Goal: Transaction & Acquisition: Purchase product/service

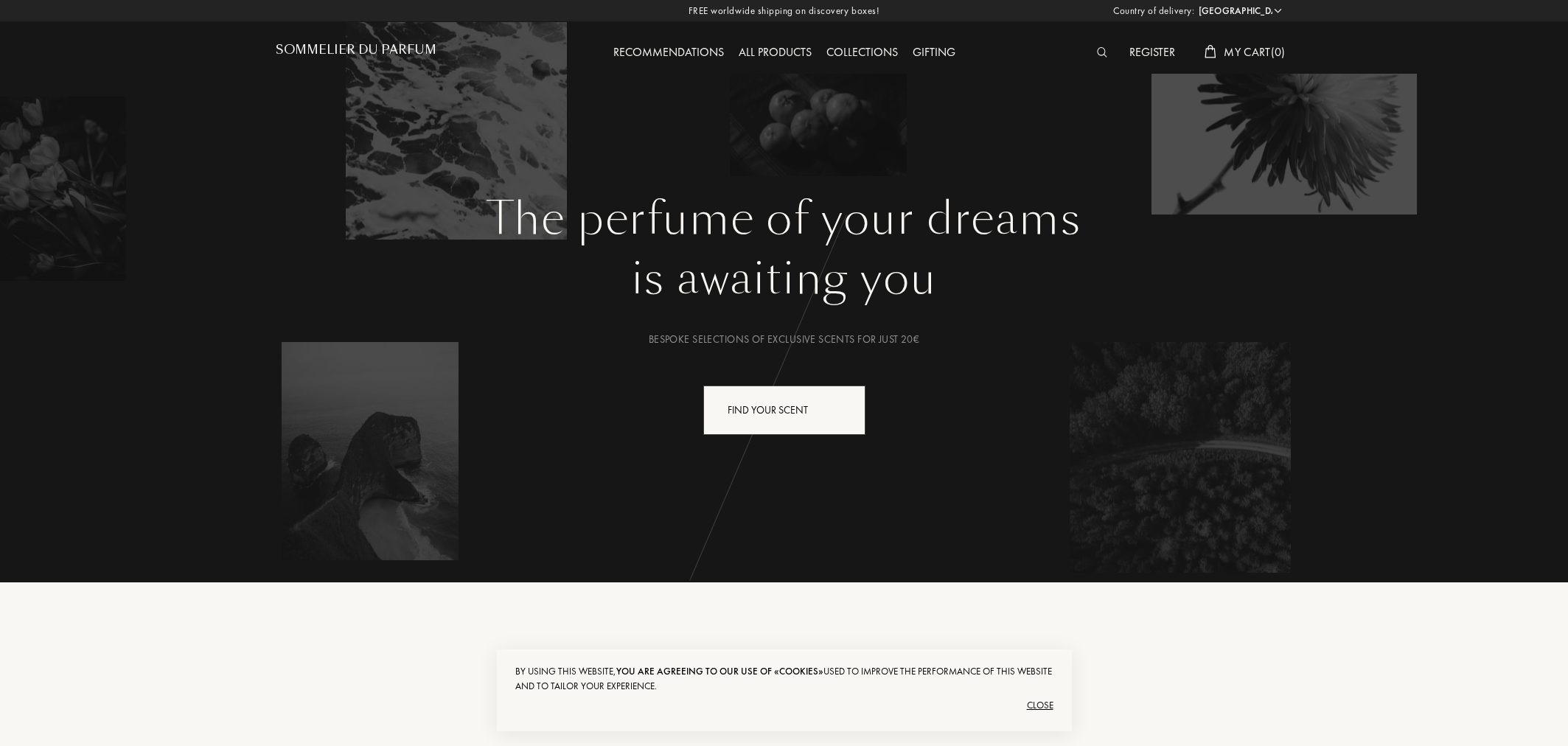
select select "ES"
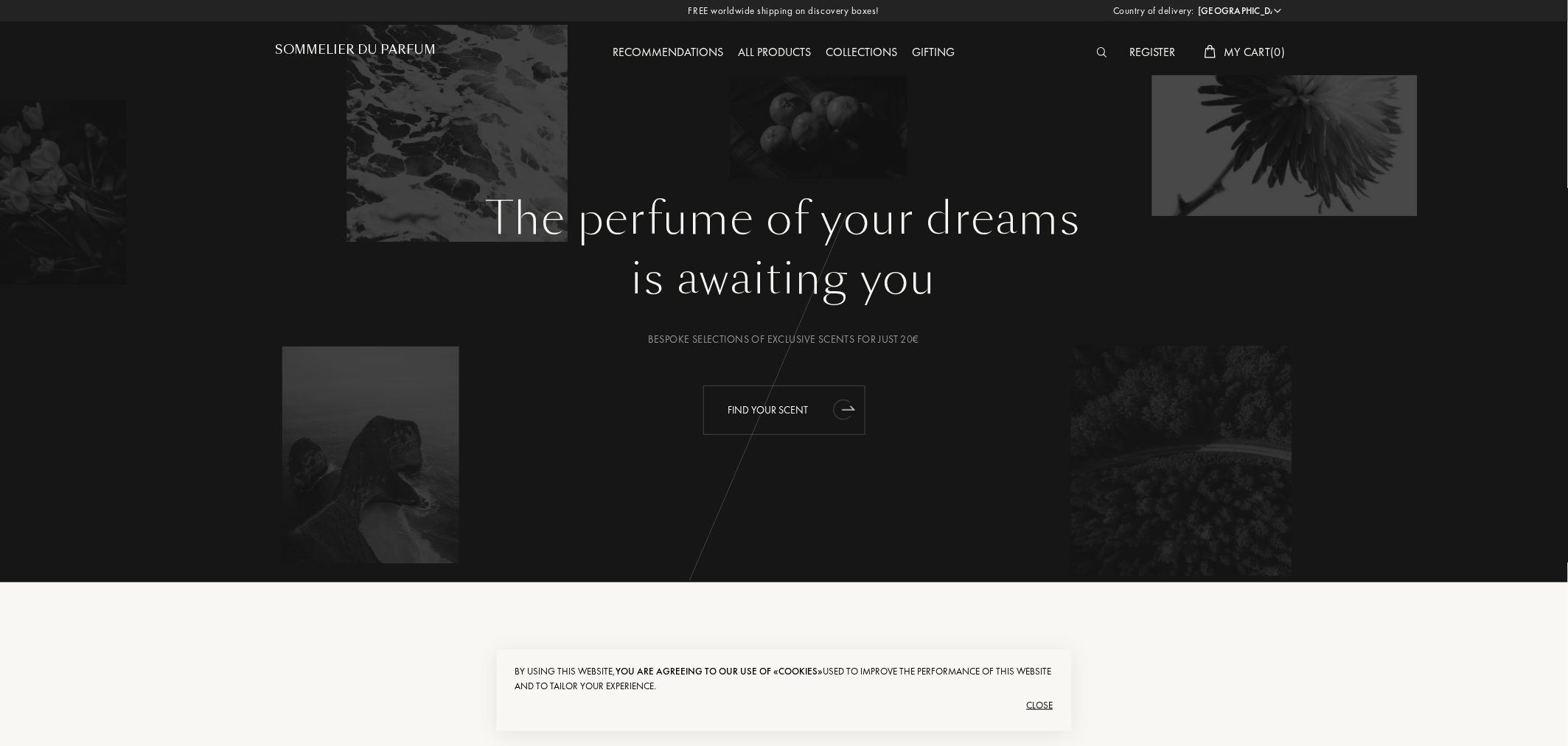
click at [812, 411] on div "Find your scent" at bounding box center [784, 410] width 162 height 49
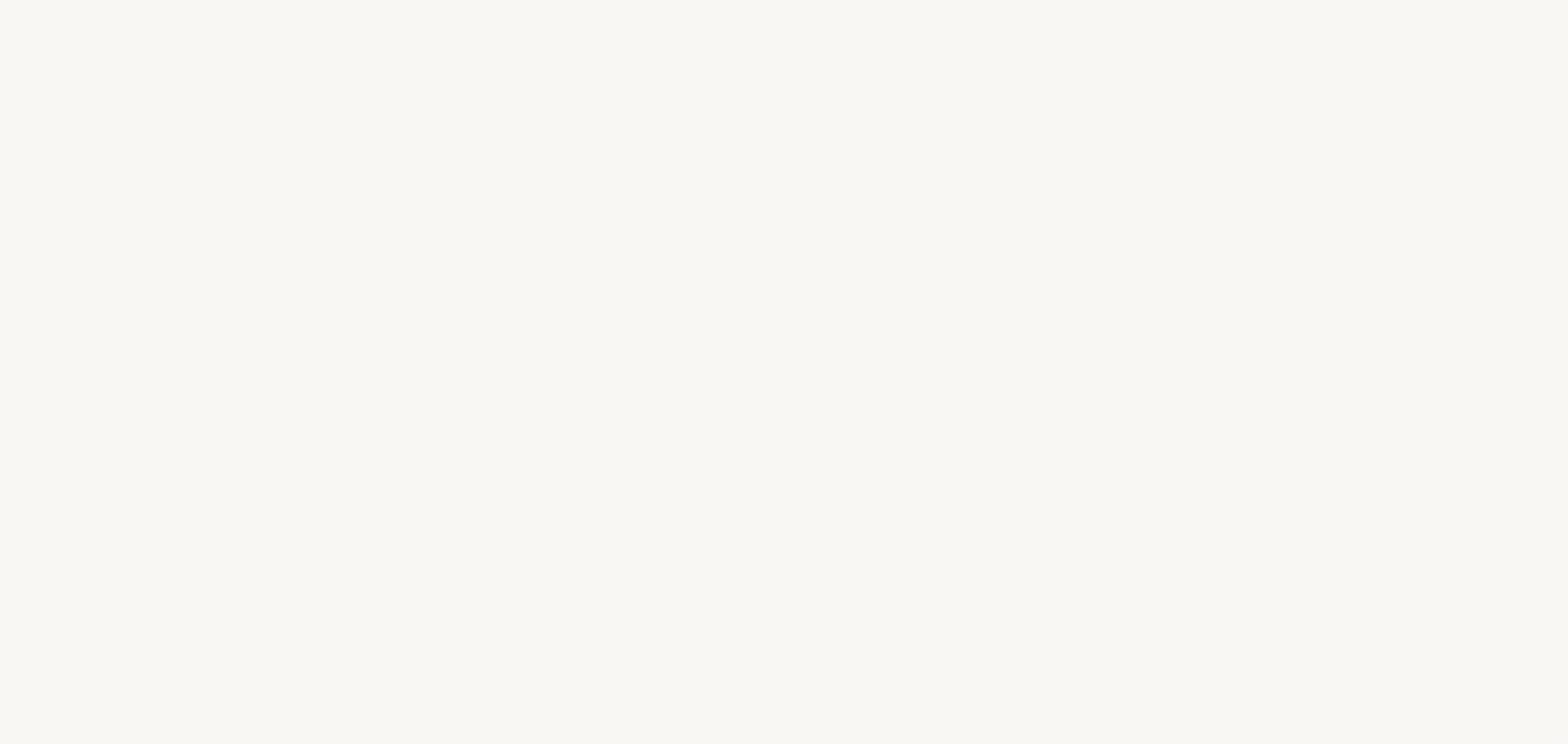
click at [804, 342] on div "o" at bounding box center [797, 342] width 21 height 55
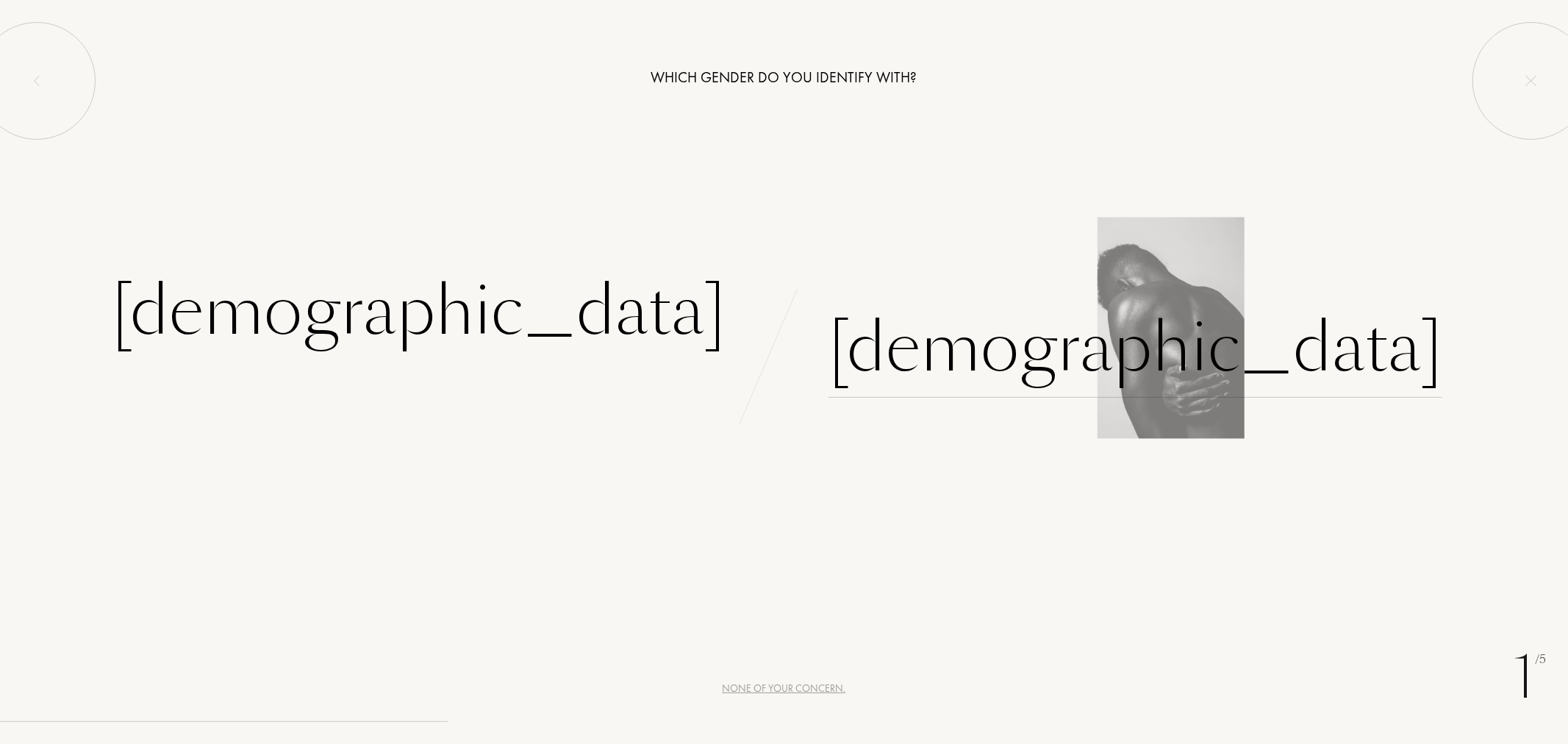
click at [895, 352] on div "[DEMOGRAPHIC_DATA]" at bounding box center [1135, 348] width 614 height 100
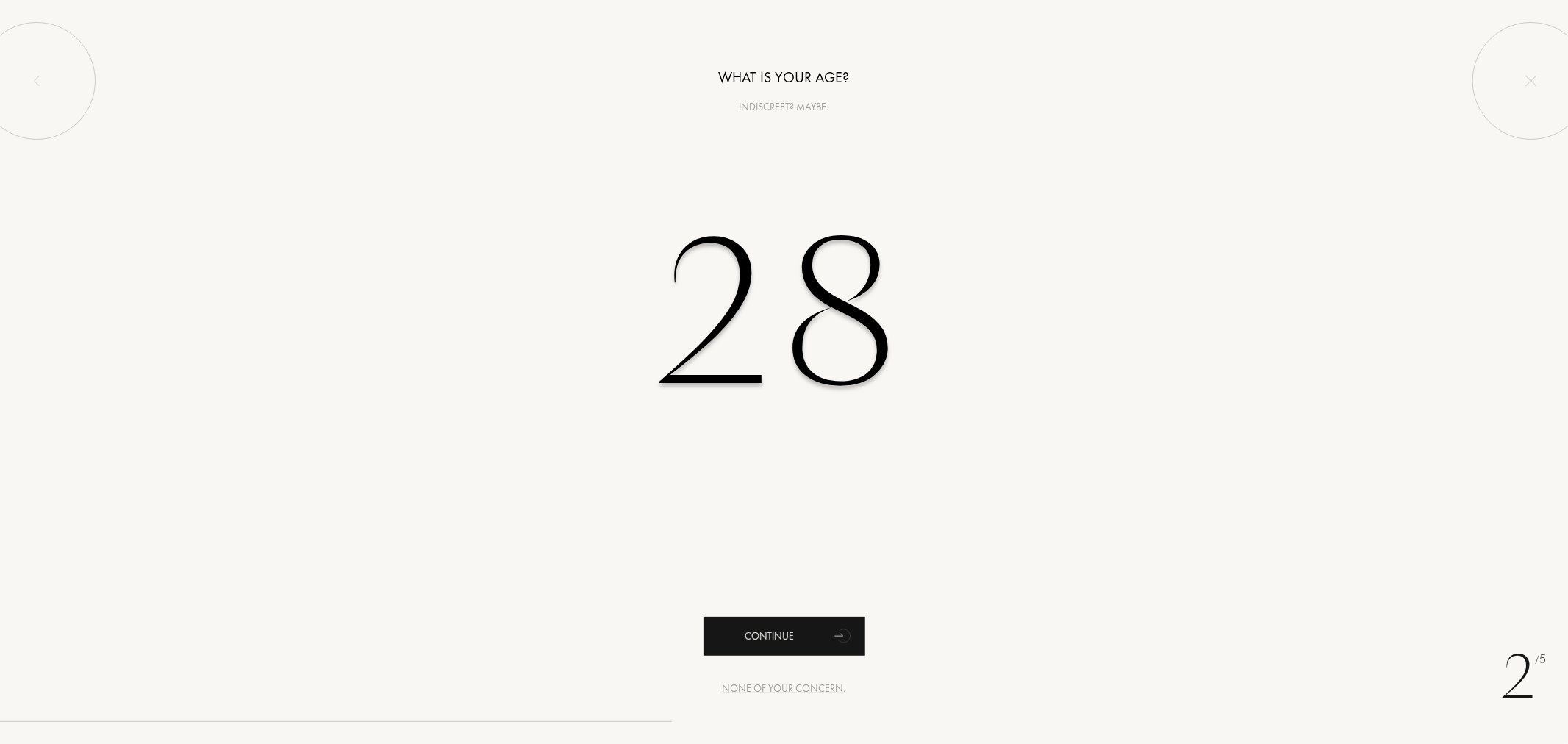
type input "28"
click at [820, 631] on div "Continue" at bounding box center [784, 637] width 162 height 39
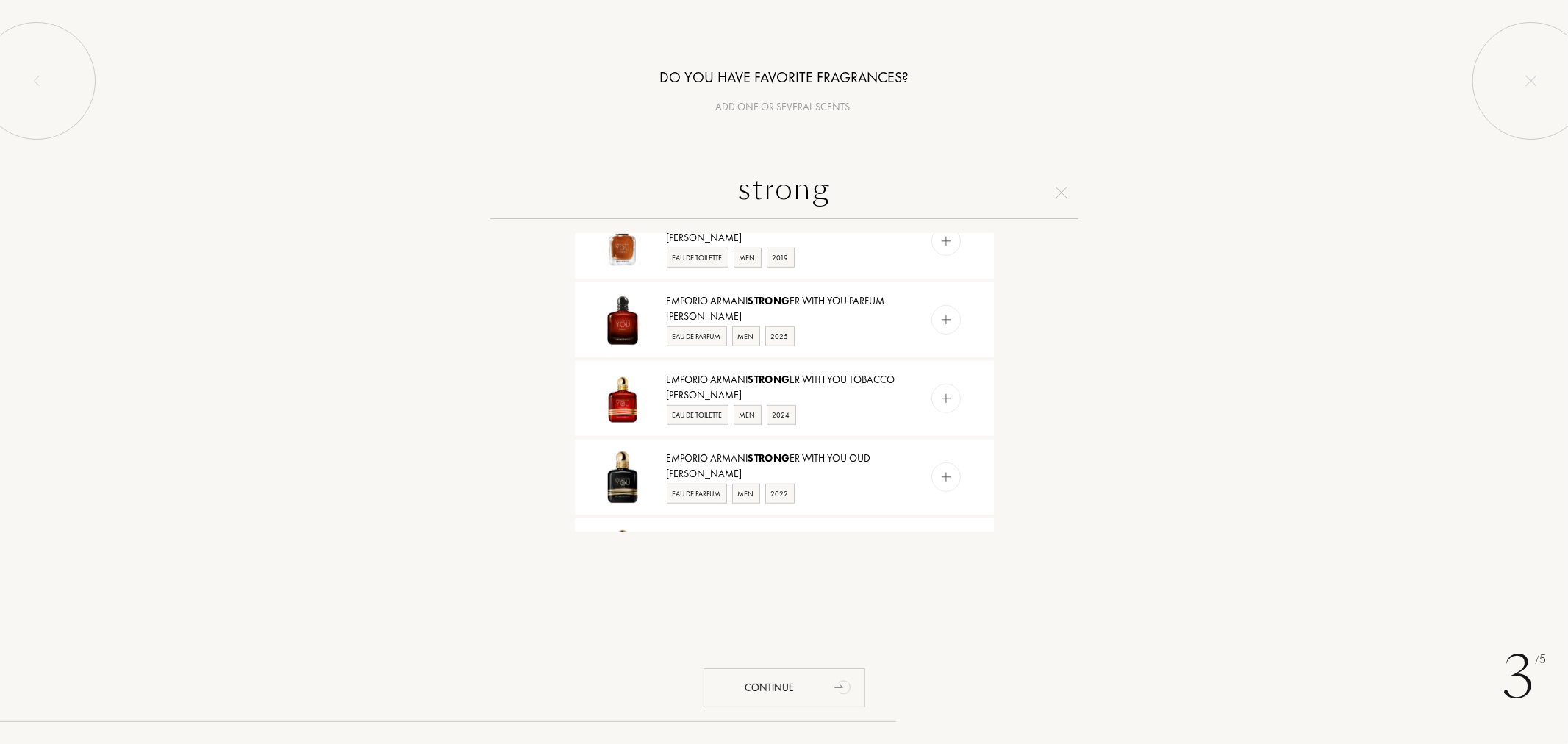
scroll to position [735, 0]
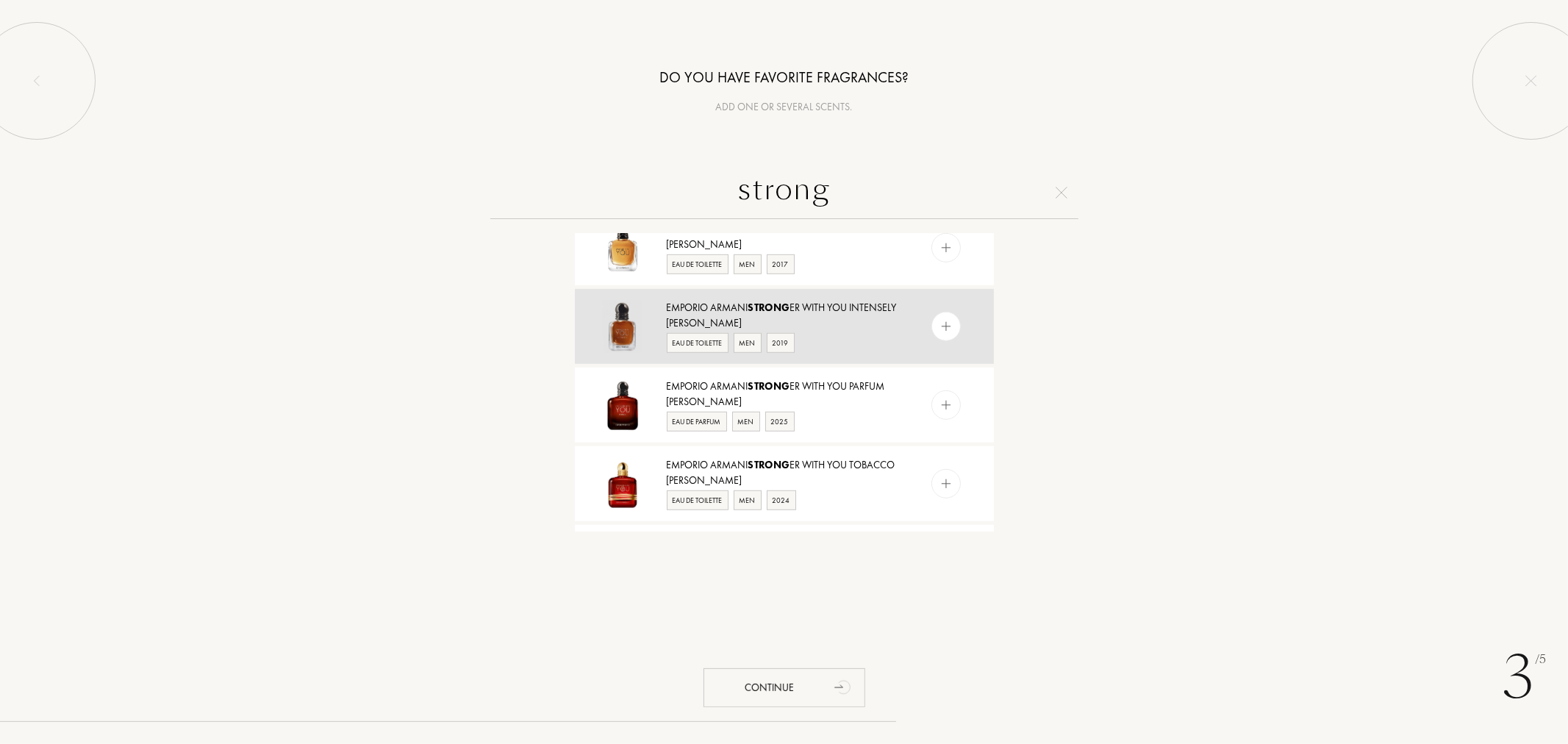
type input "strong"
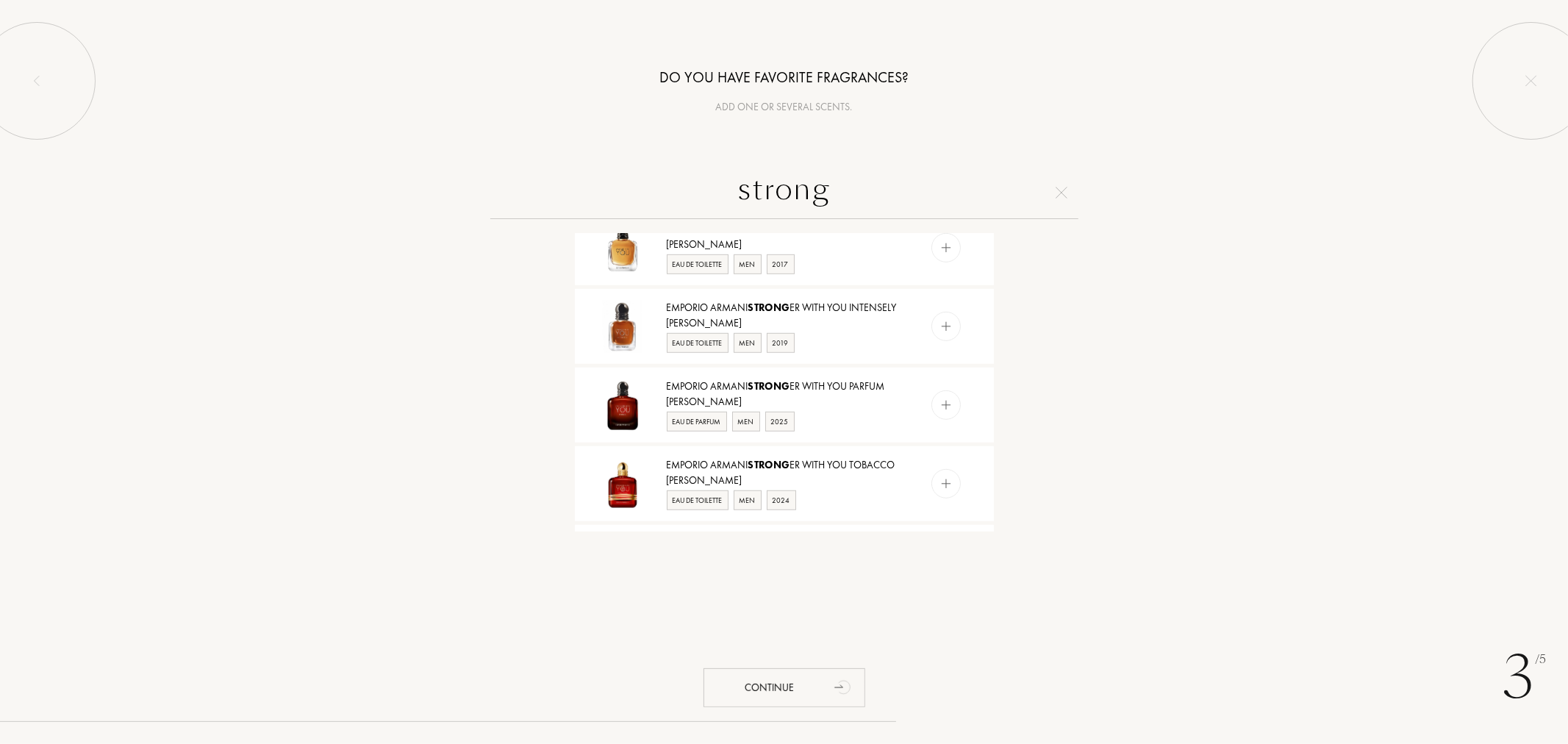
click at [946, 328] on img at bounding box center [946, 327] width 14 height 14
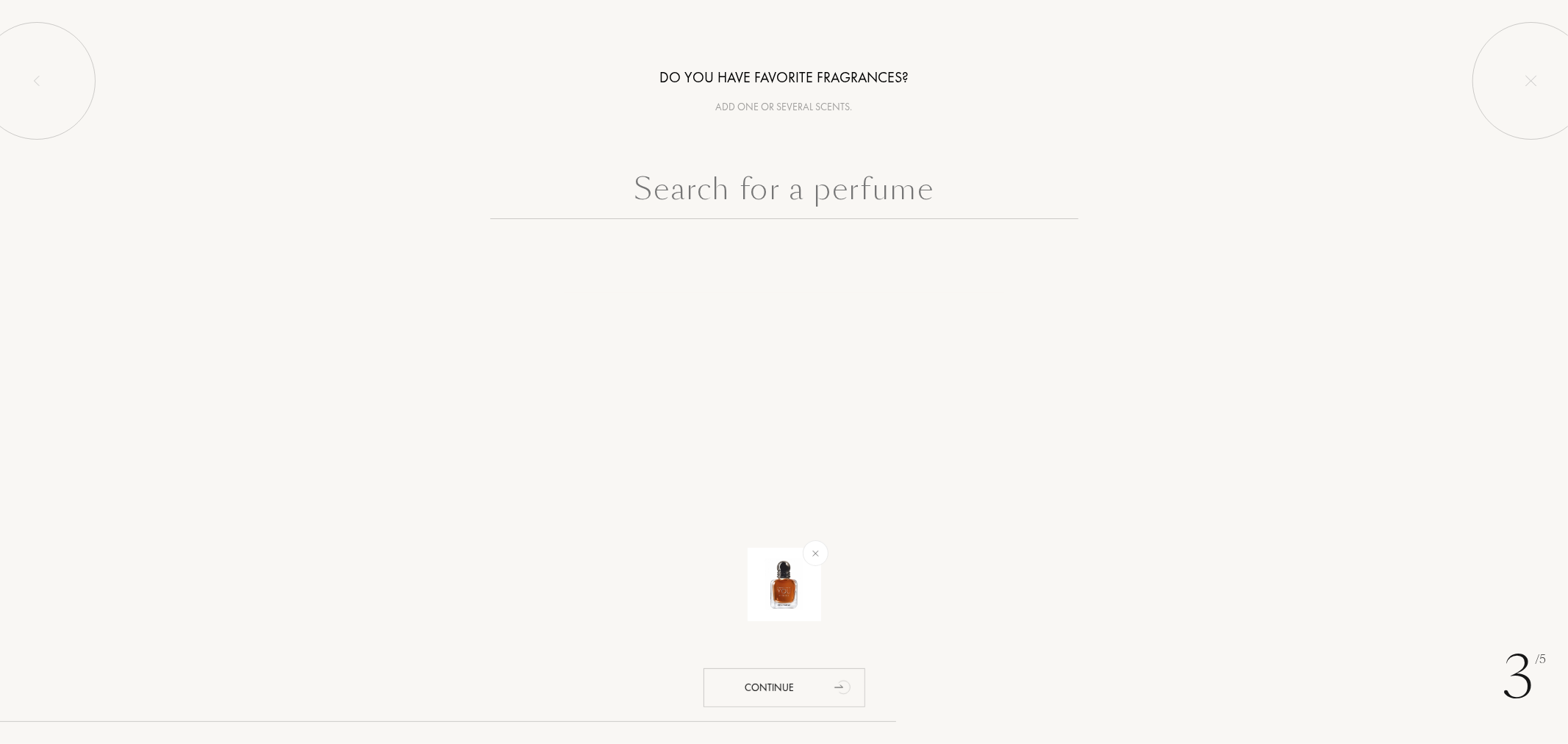
click at [772, 209] on input "text" at bounding box center [785, 192] width 588 height 53
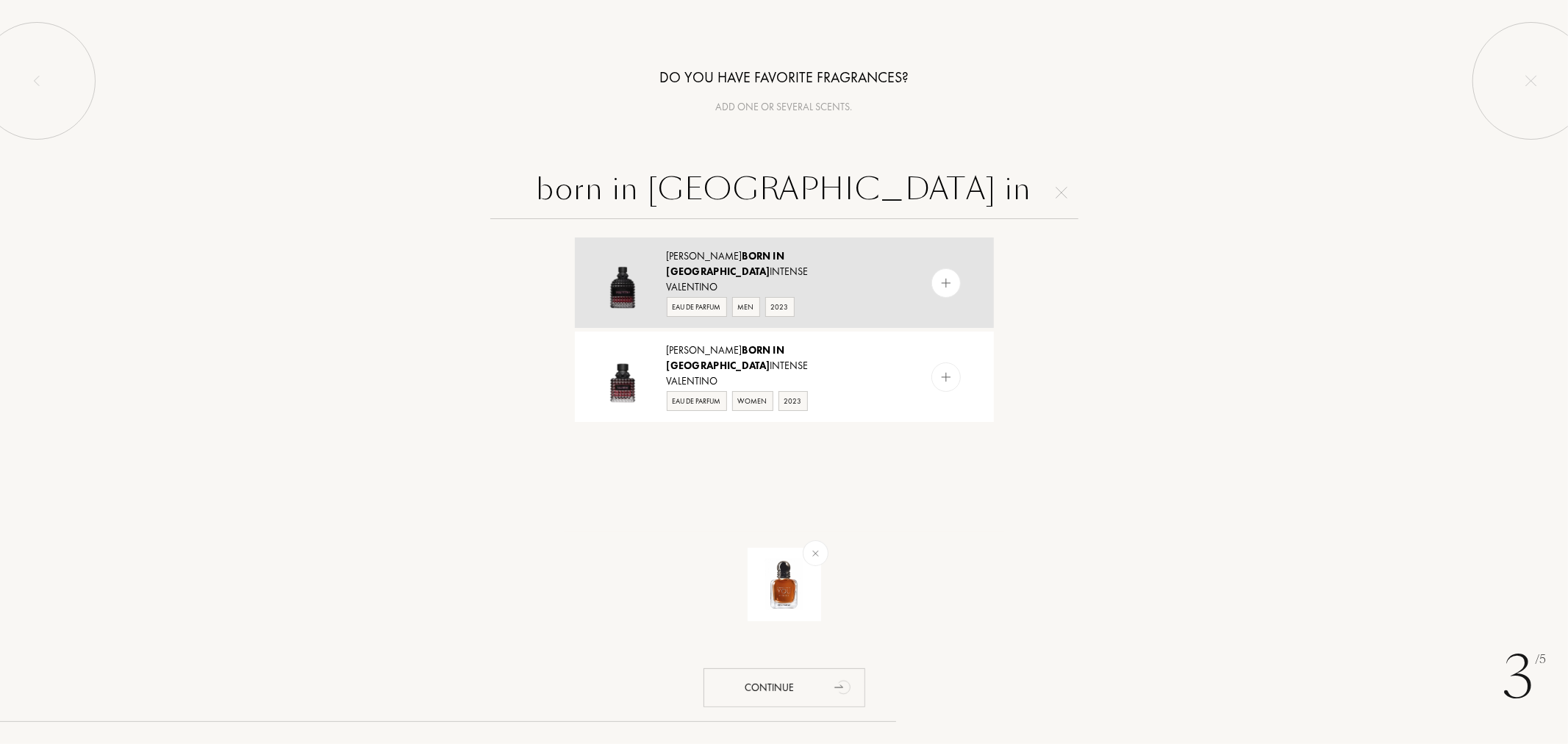
type input "born in roma in"
click at [945, 268] on div at bounding box center [946, 283] width 30 height 30
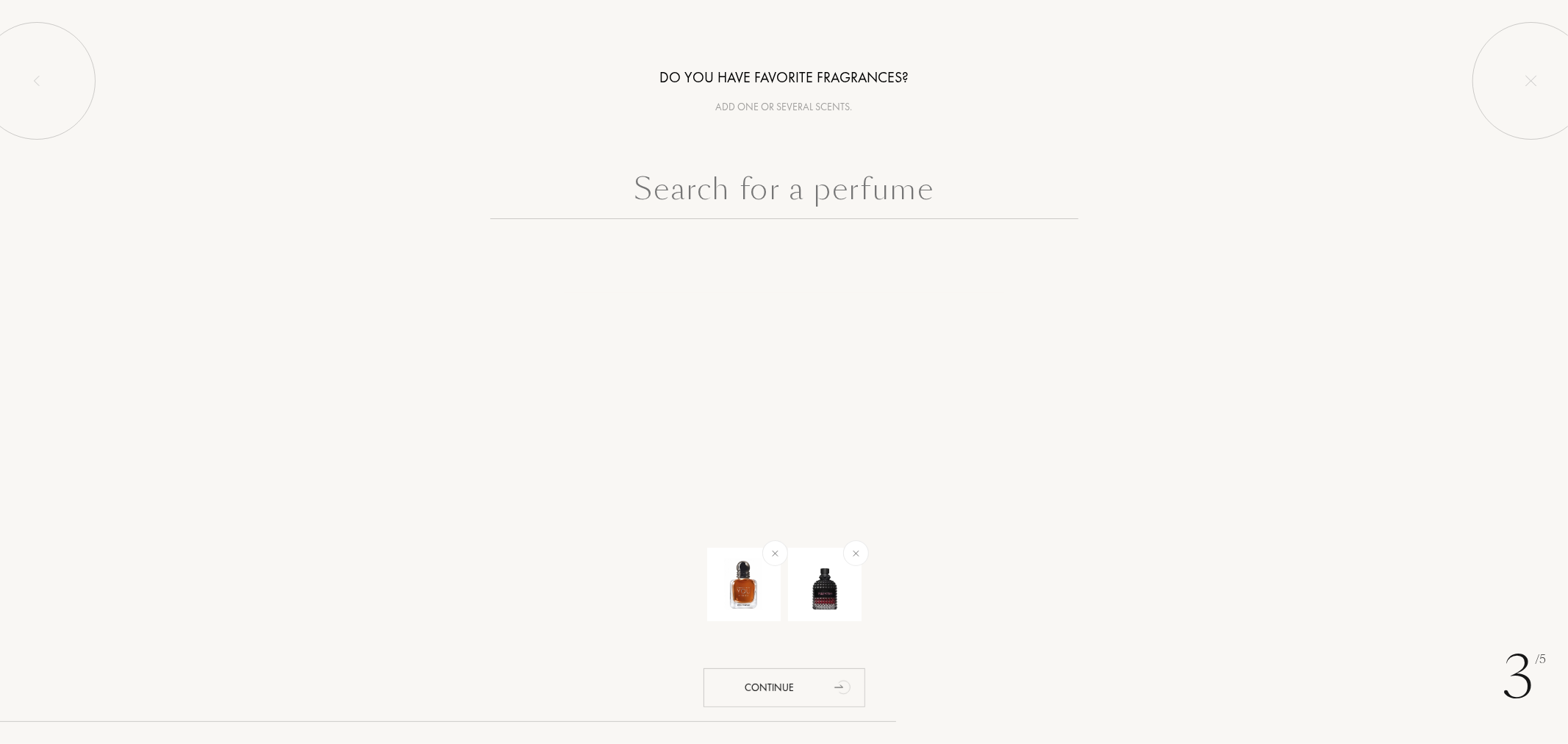
click at [888, 196] on input "text" at bounding box center [785, 192] width 588 height 53
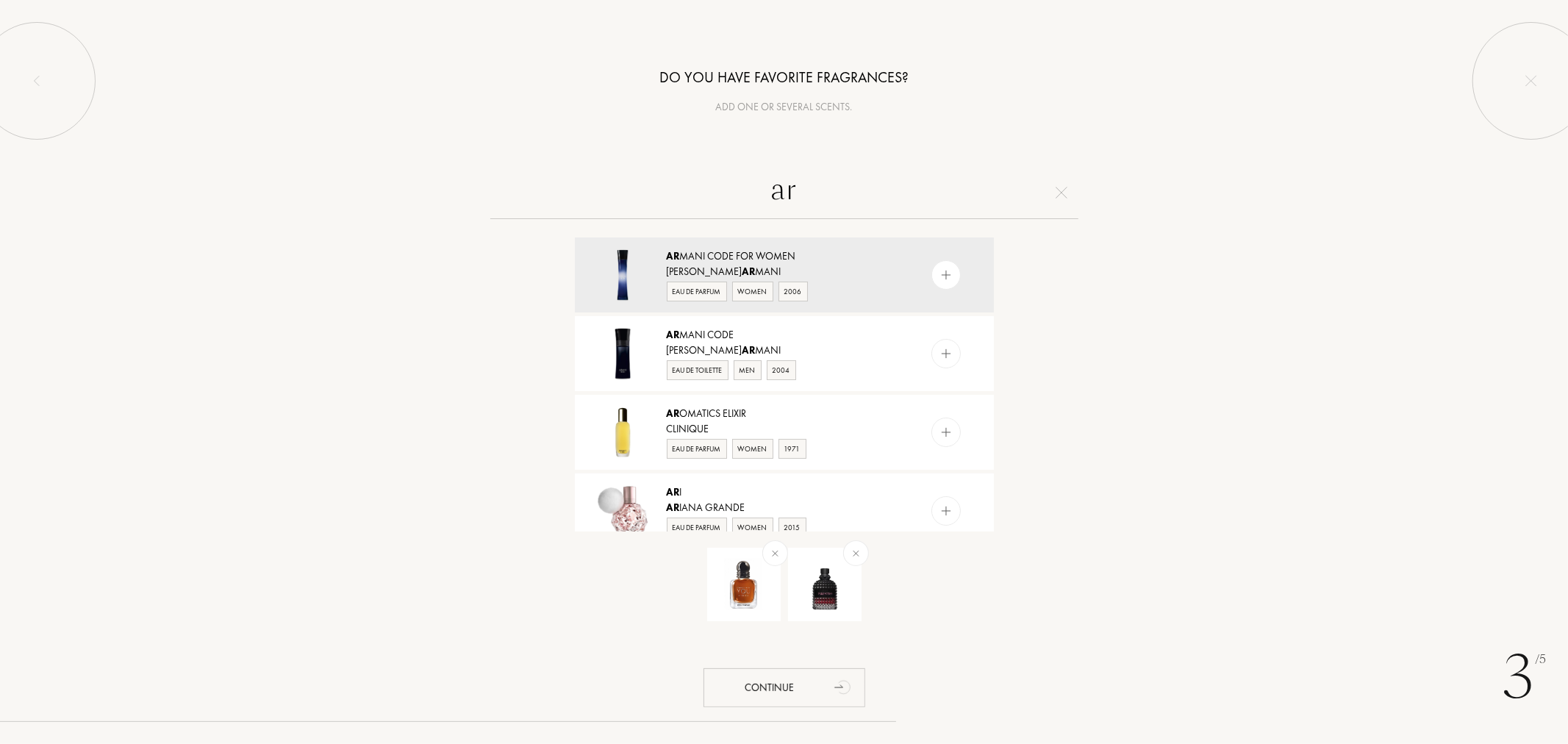
type input "a"
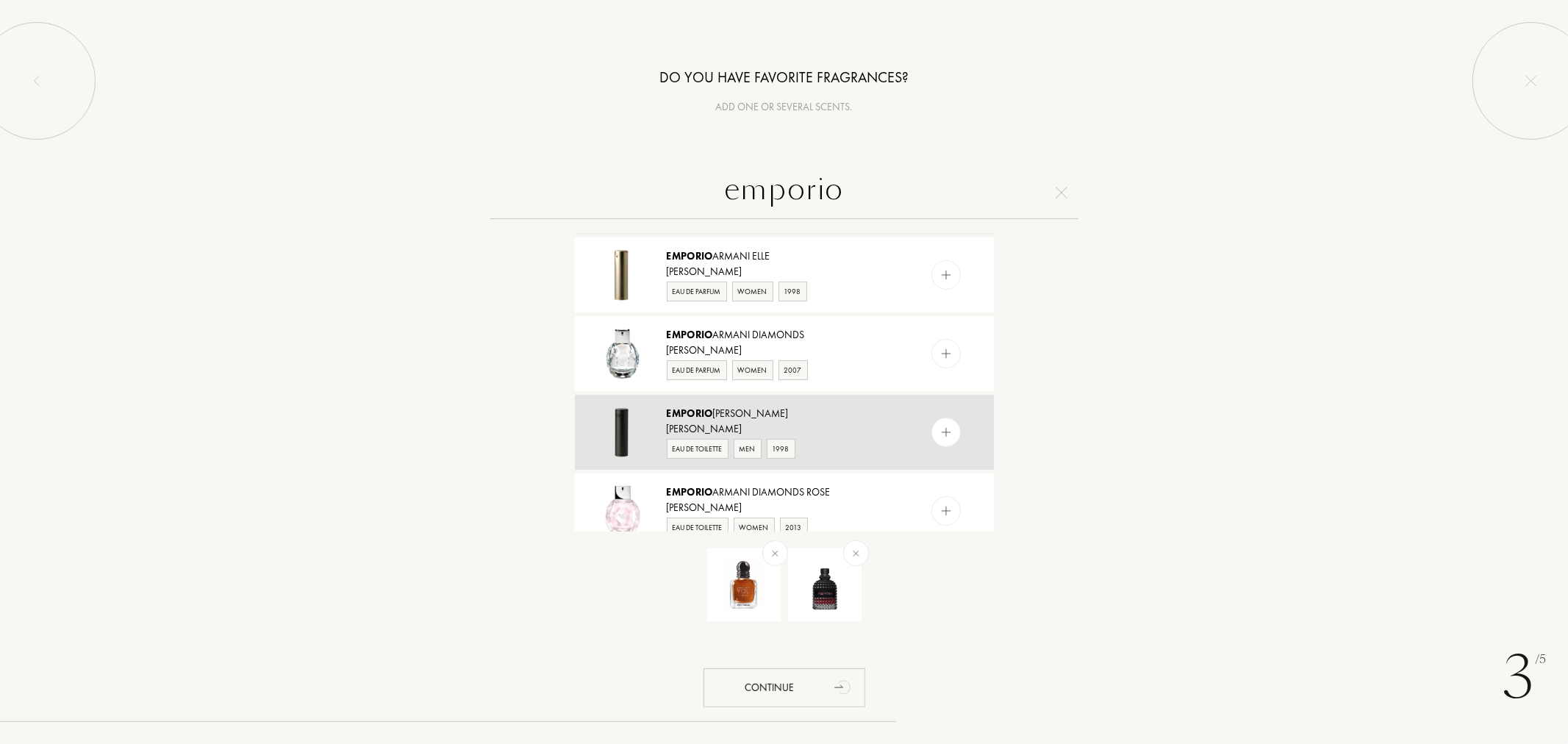
scroll to position [81, 0]
type input "emporio"
click at [956, 421] on div at bounding box center [946, 430] width 30 height 30
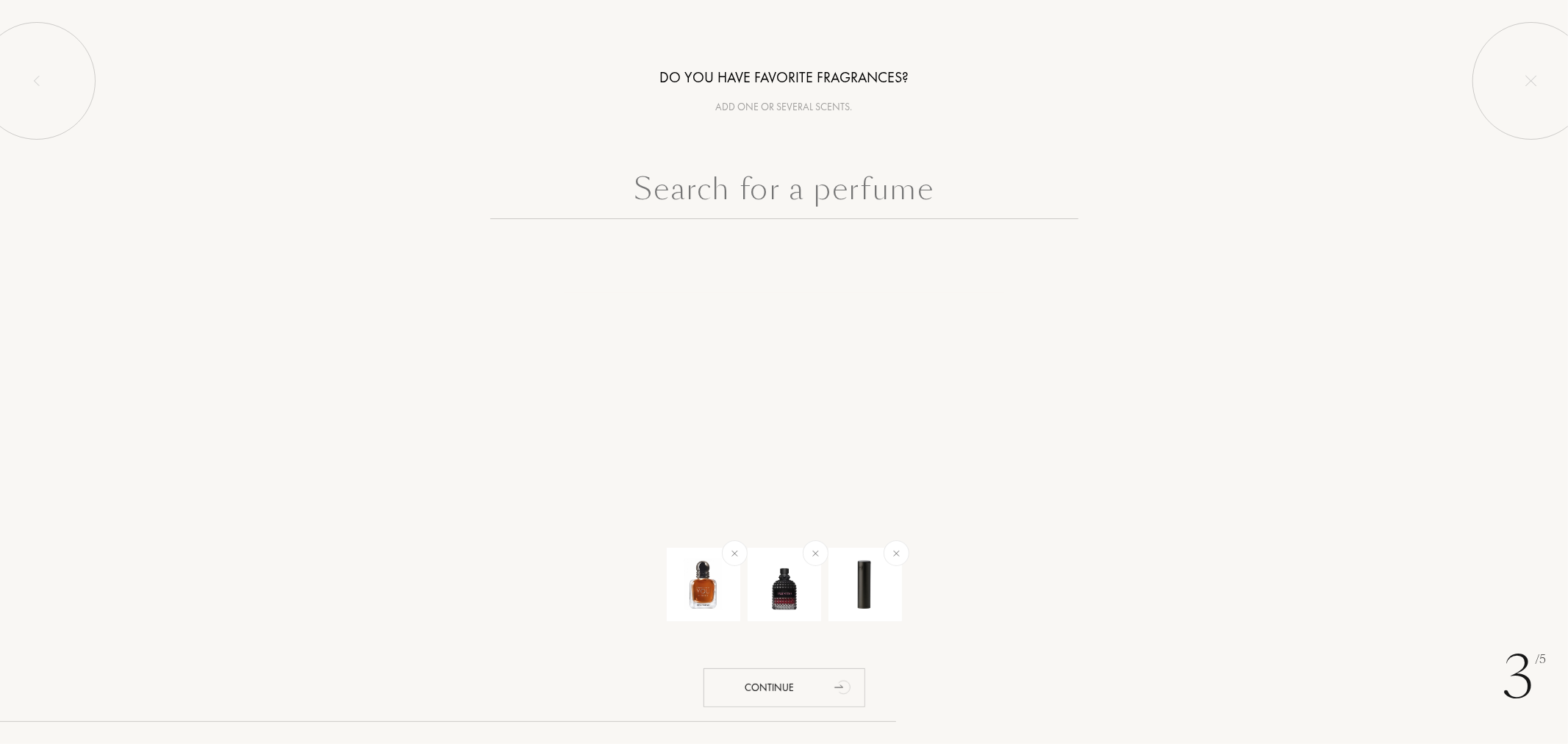
scroll to position [0, 0]
click at [810, 685] on div "Continue" at bounding box center [784, 688] width 162 height 39
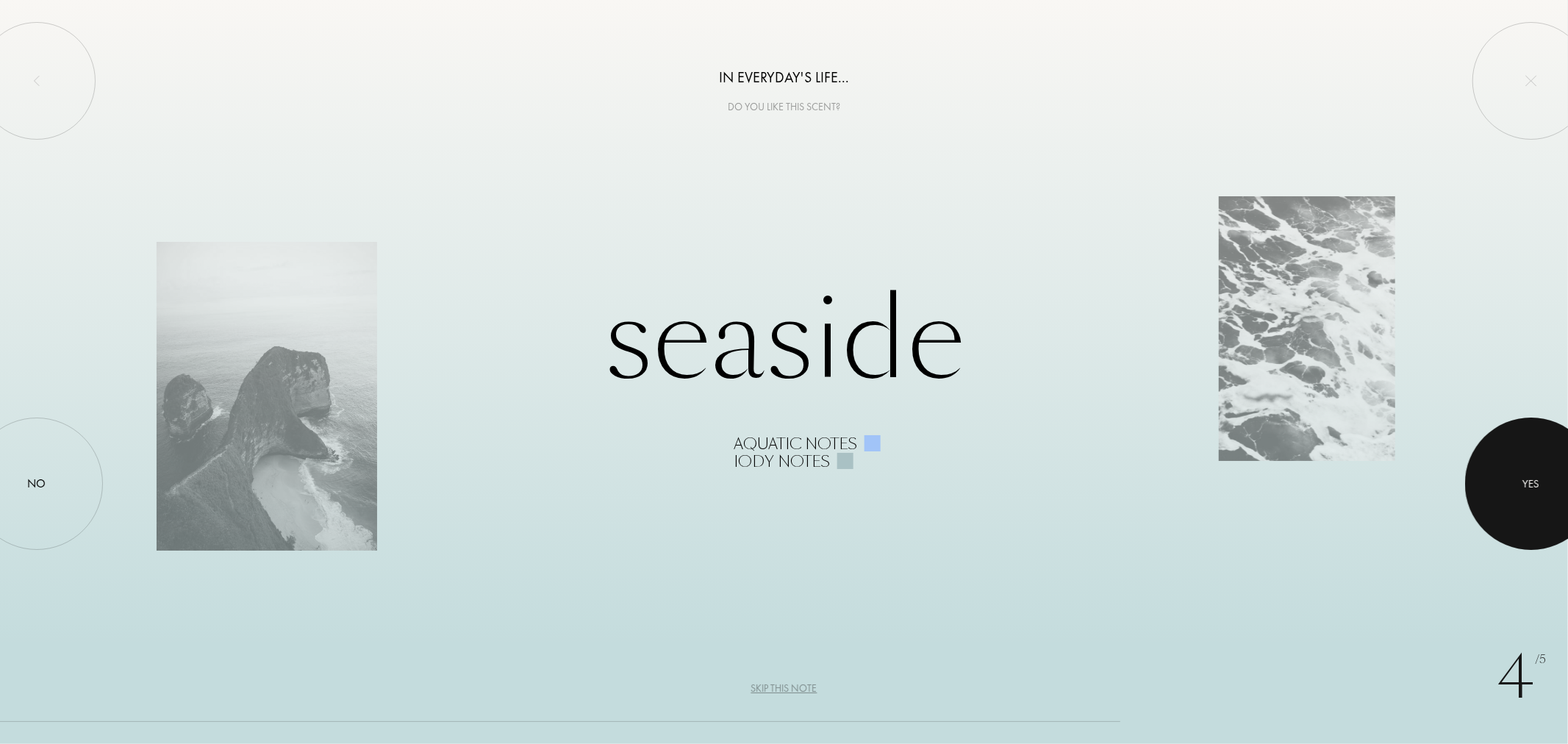
click at [1519, 472] on div at bounding box center [1531, 484] width 133 height 133
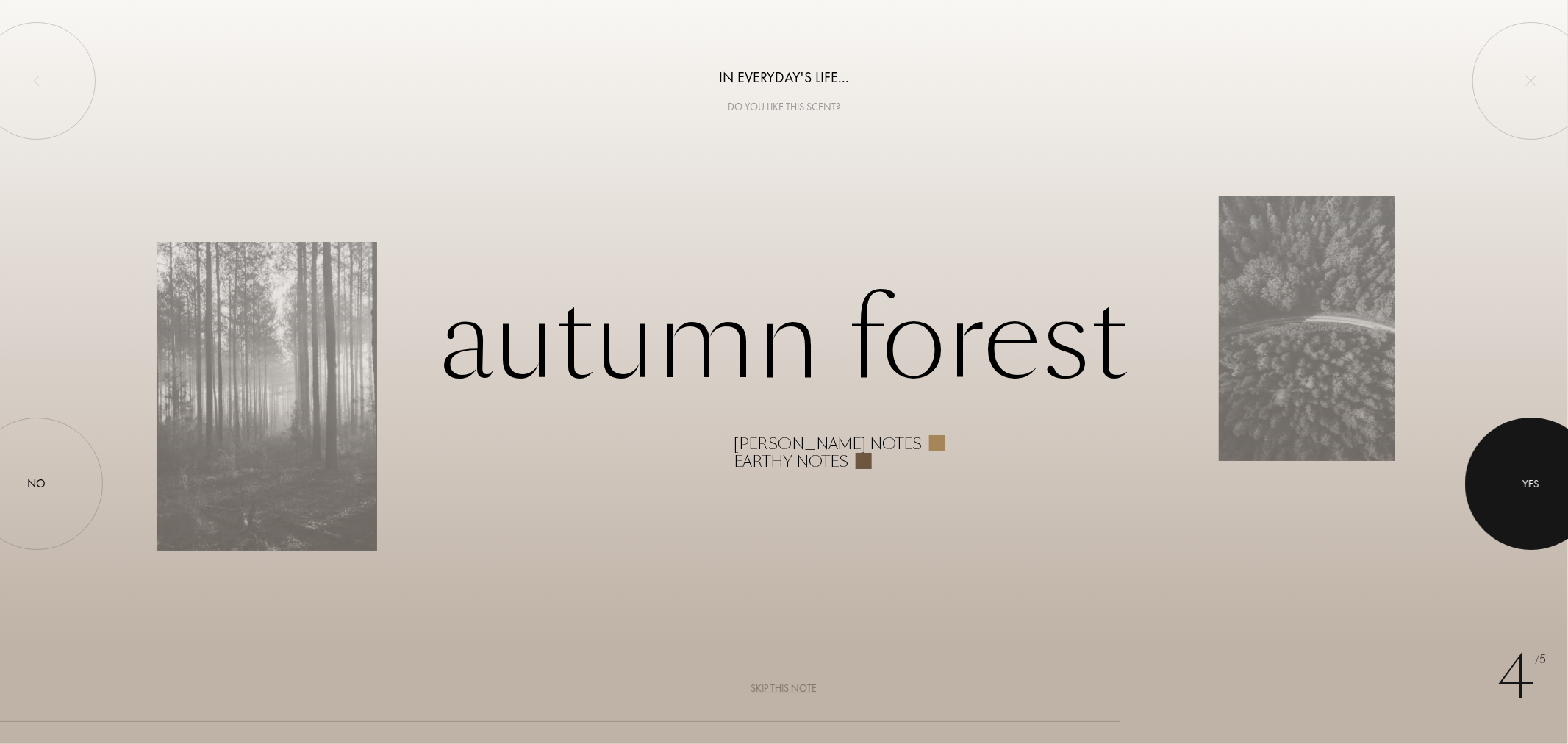
click at [1519, 472] on div at bounding box center [1531, 484] width 133 height 133
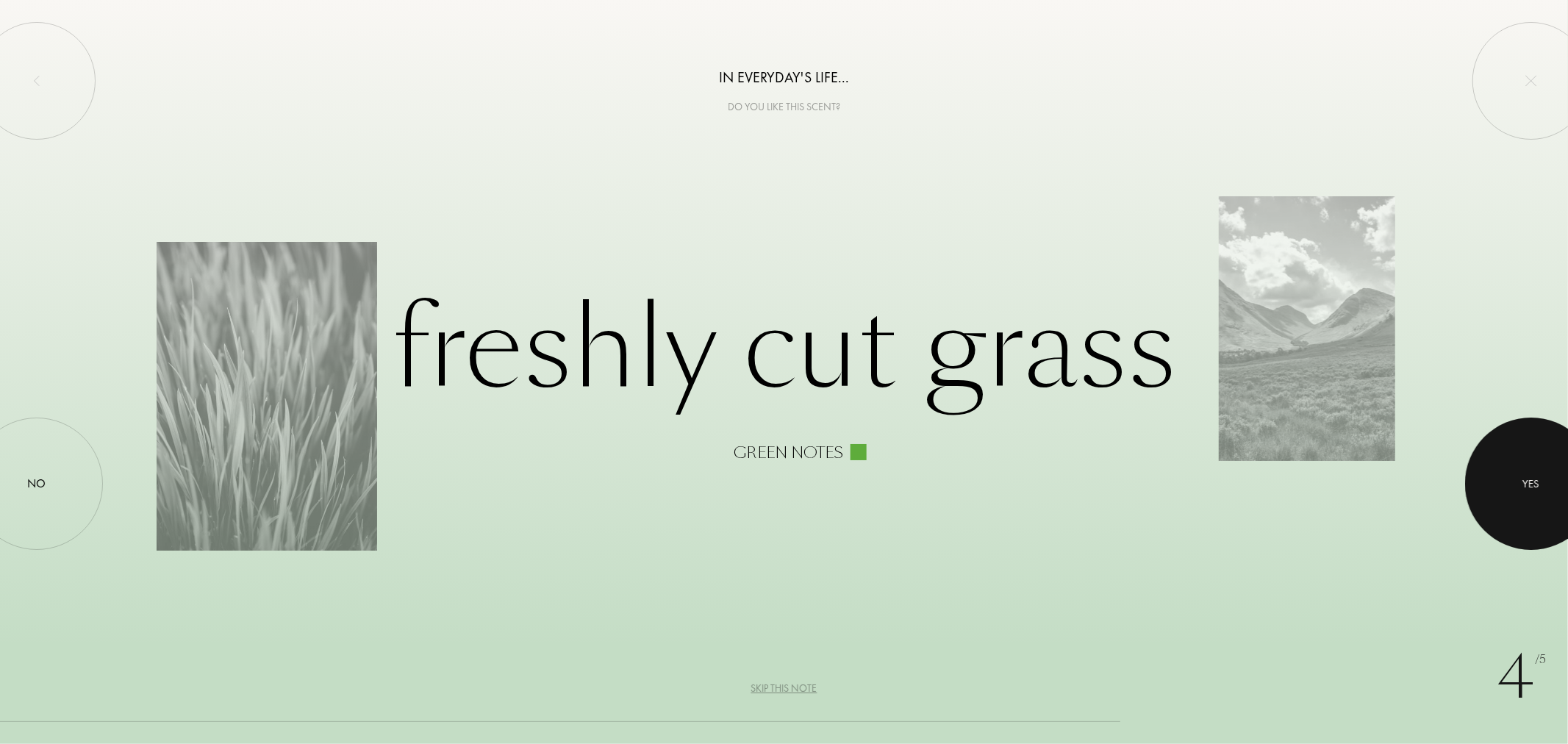
click at [1547, 499] on div at bounding box center [1531, 484] width 133 height 133
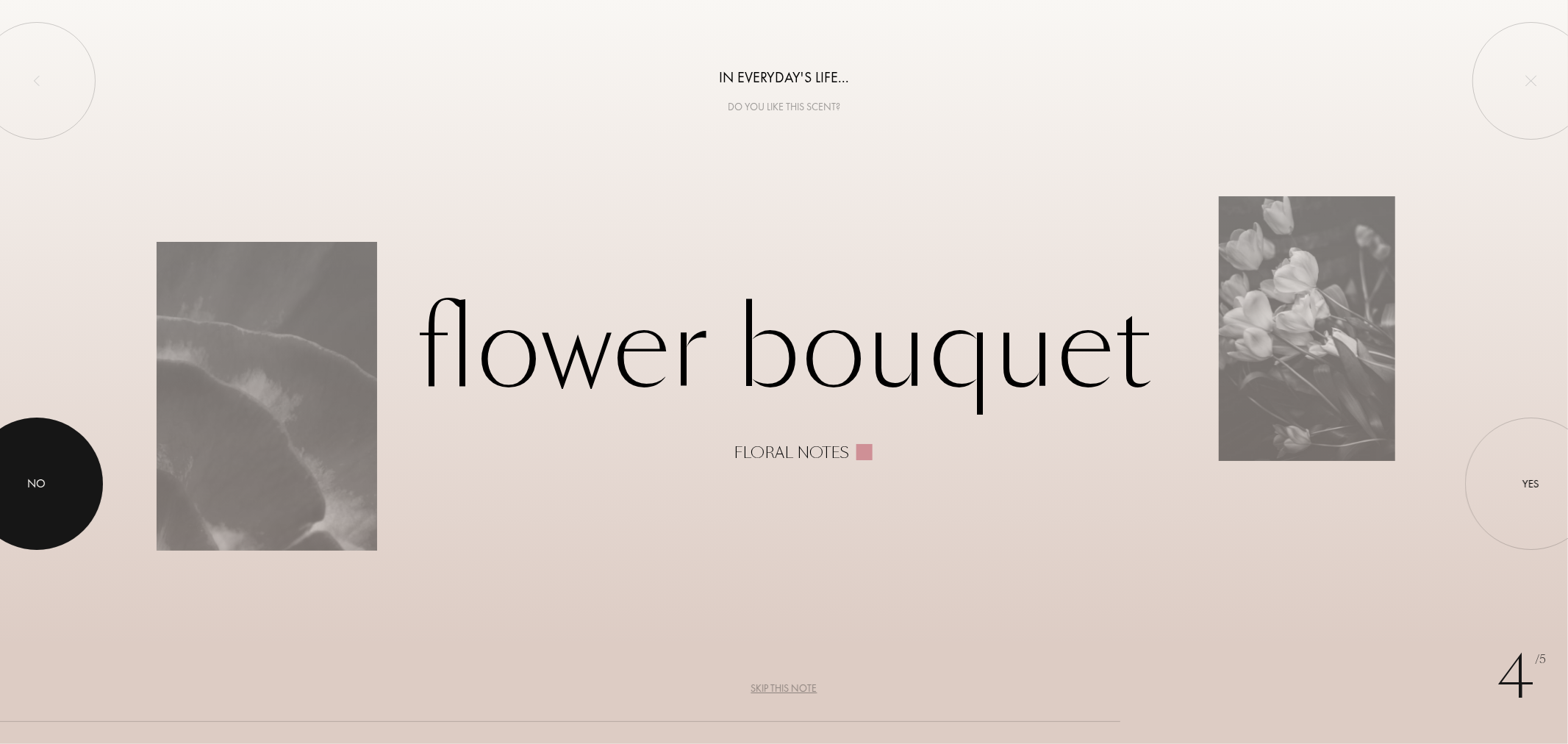
click at [65, 473] on div at bounding box center [37, 484] width 133 height 133
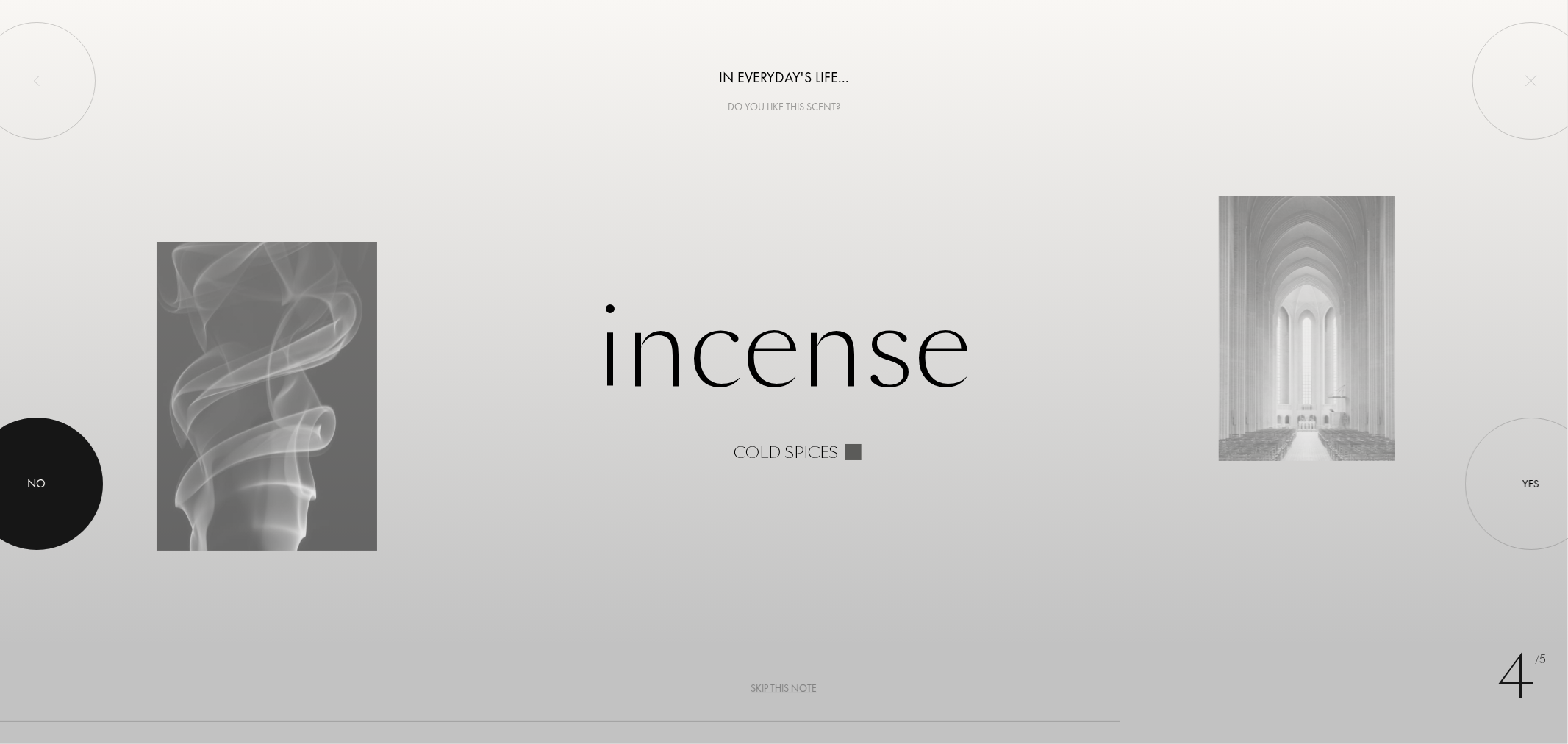
click at [2, 499] on div at bounding box center [37, 484] width 133 height 133
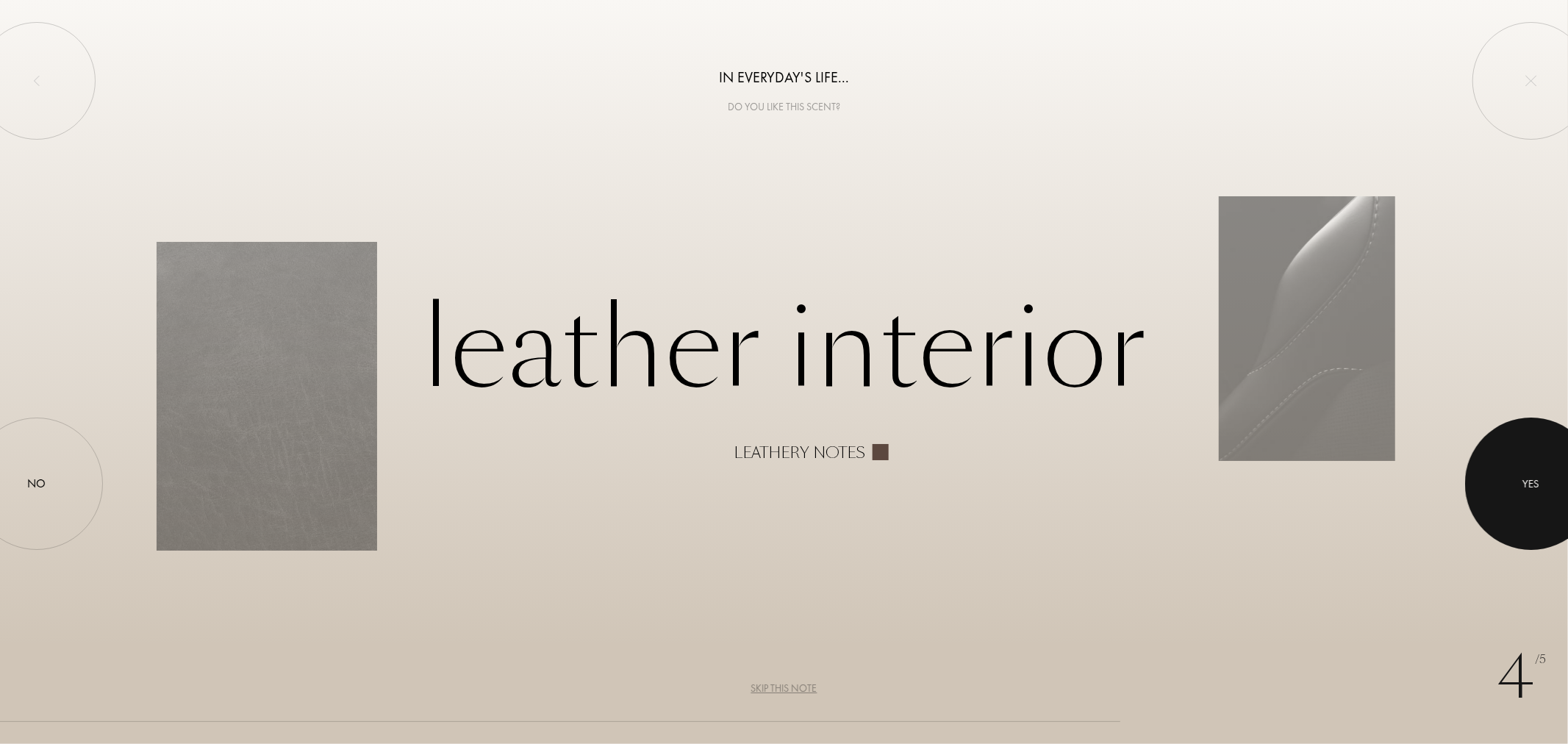
click at [1525, 500] on div at bounding box center [1531, 484] width 133 height 133
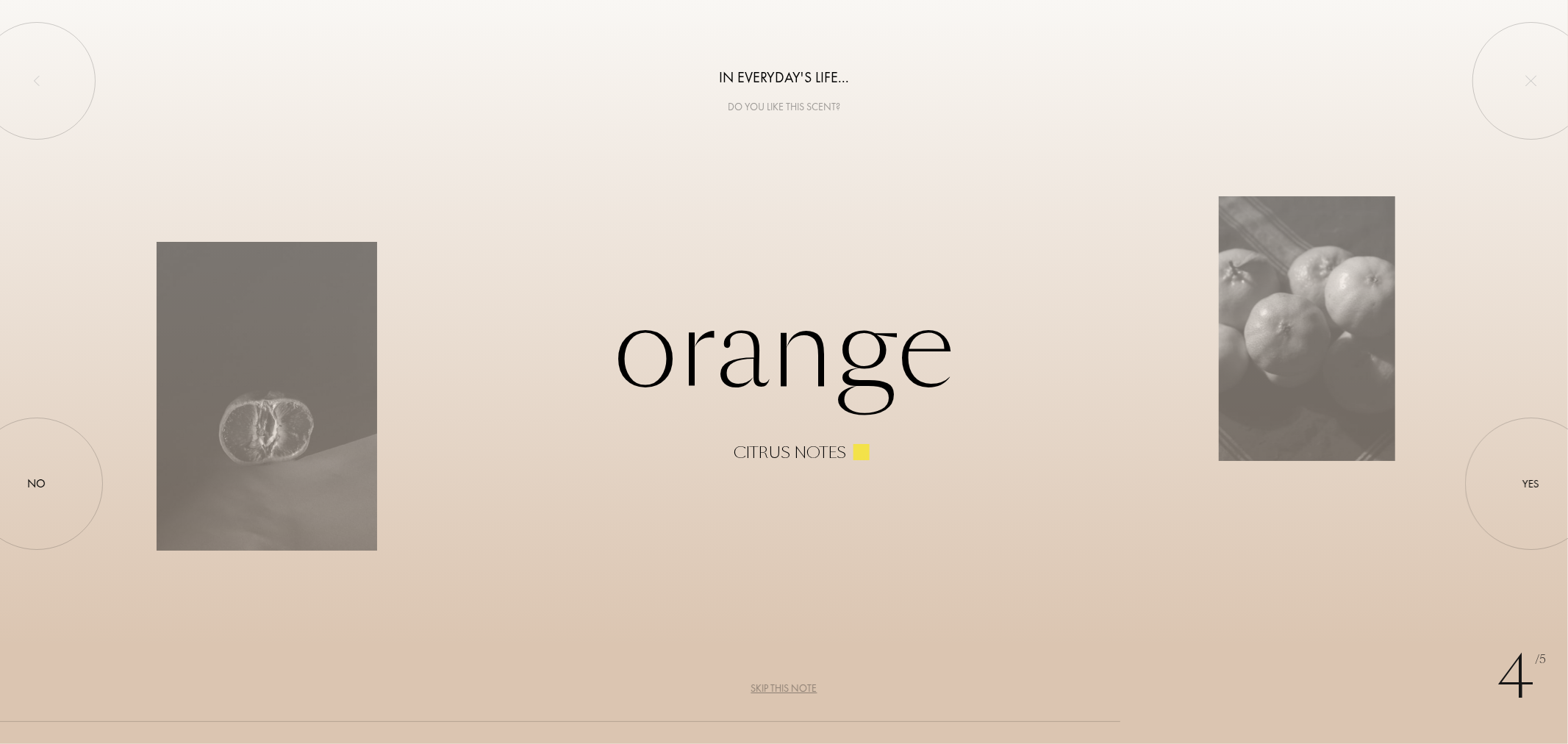
drag, startPoint x: 1525, startPoint y: 500, endPoint x: 930, endPoint y: 548, distance: 596.9
click at [930, 548] on div "4 /5 In everyday's life... Do you like this scent? Orange Citrus notes Yes No S…" at bounding box center [784, 372] width 1568 height 744
click at [1547, 496] on div at bounding box center [1531, 484] width 133 height 133
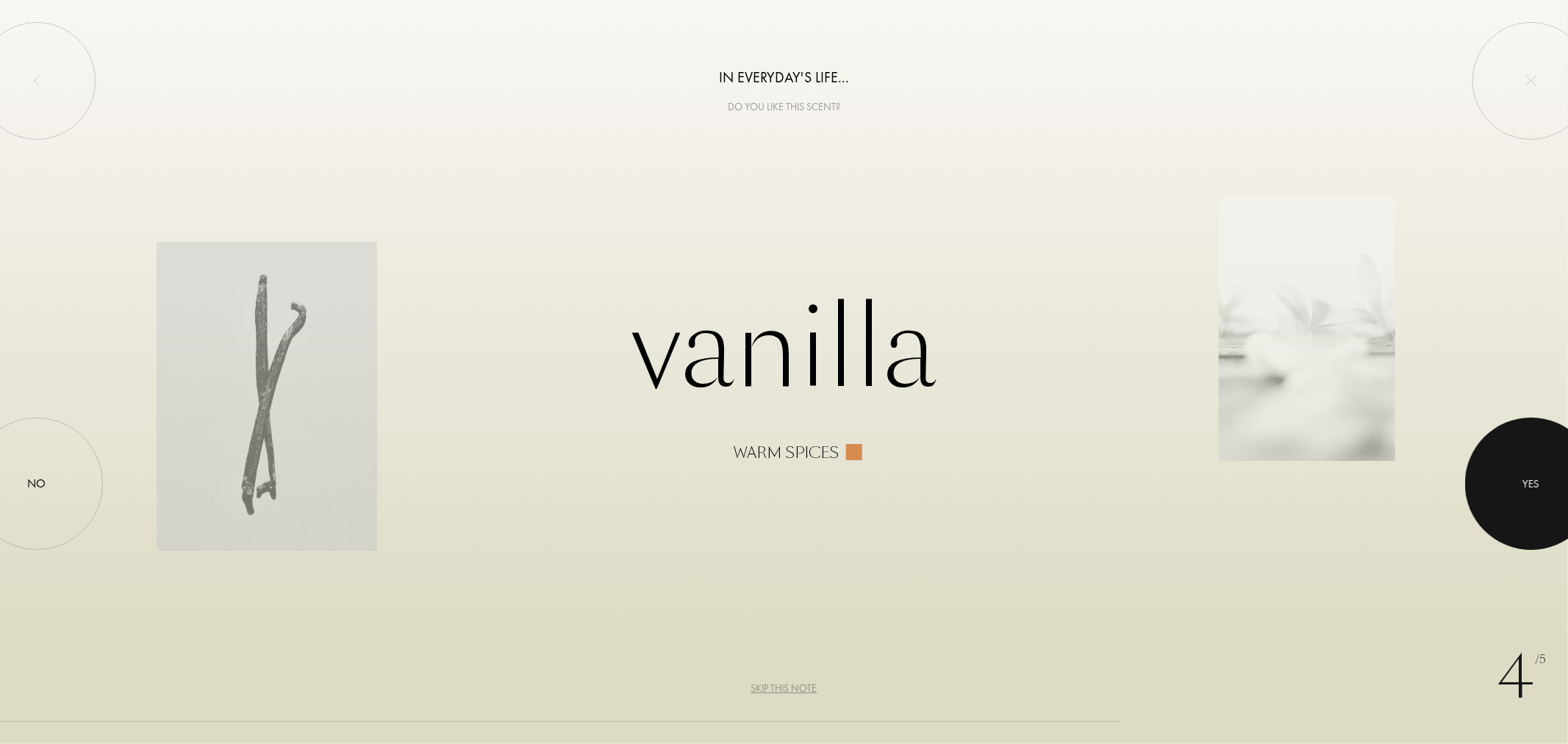
click at [1503, 457] on div at bounding box center [1531, 484] width 133 height 133
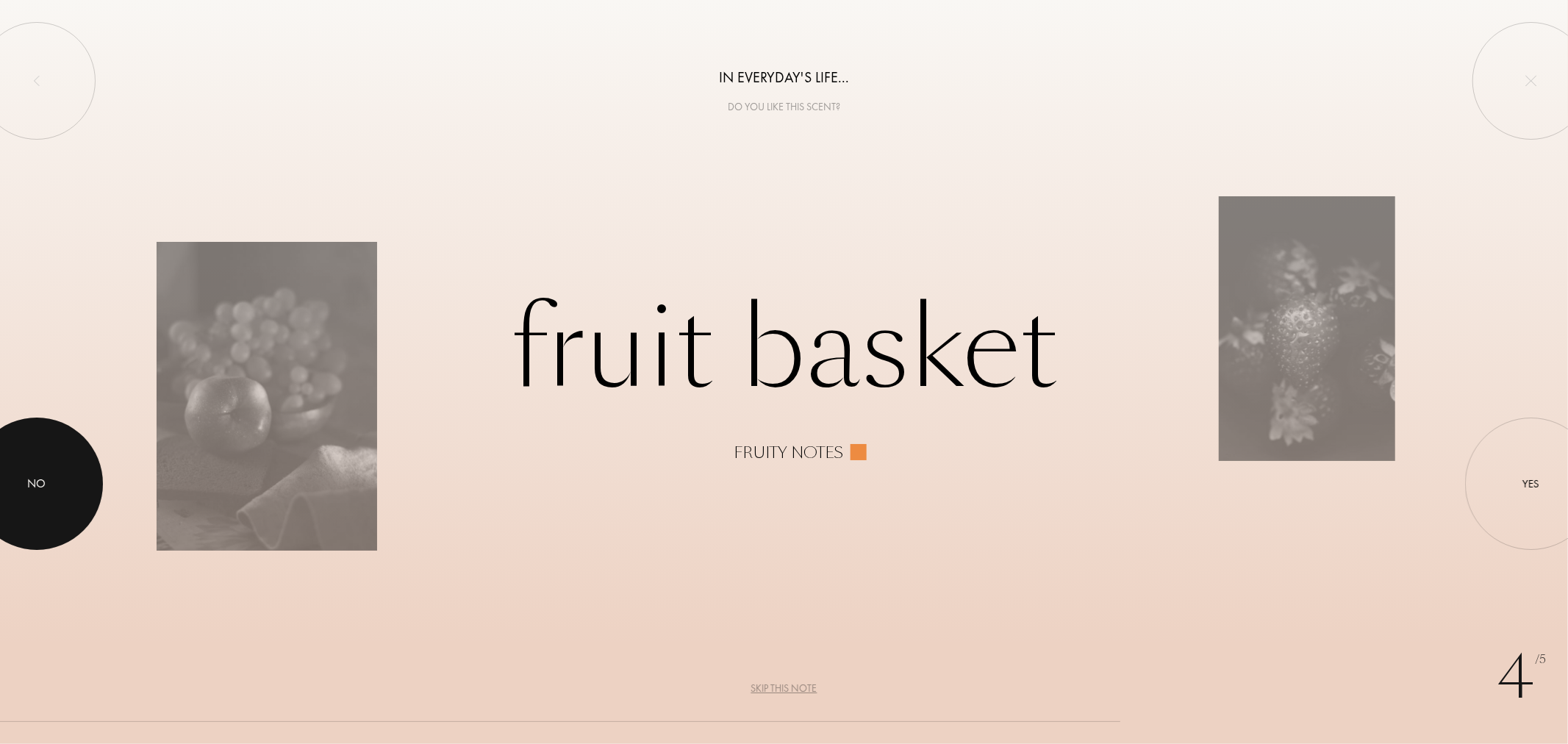
click at [41, 479] on div "No" at bounding box center [37, 484] width 18 height 17
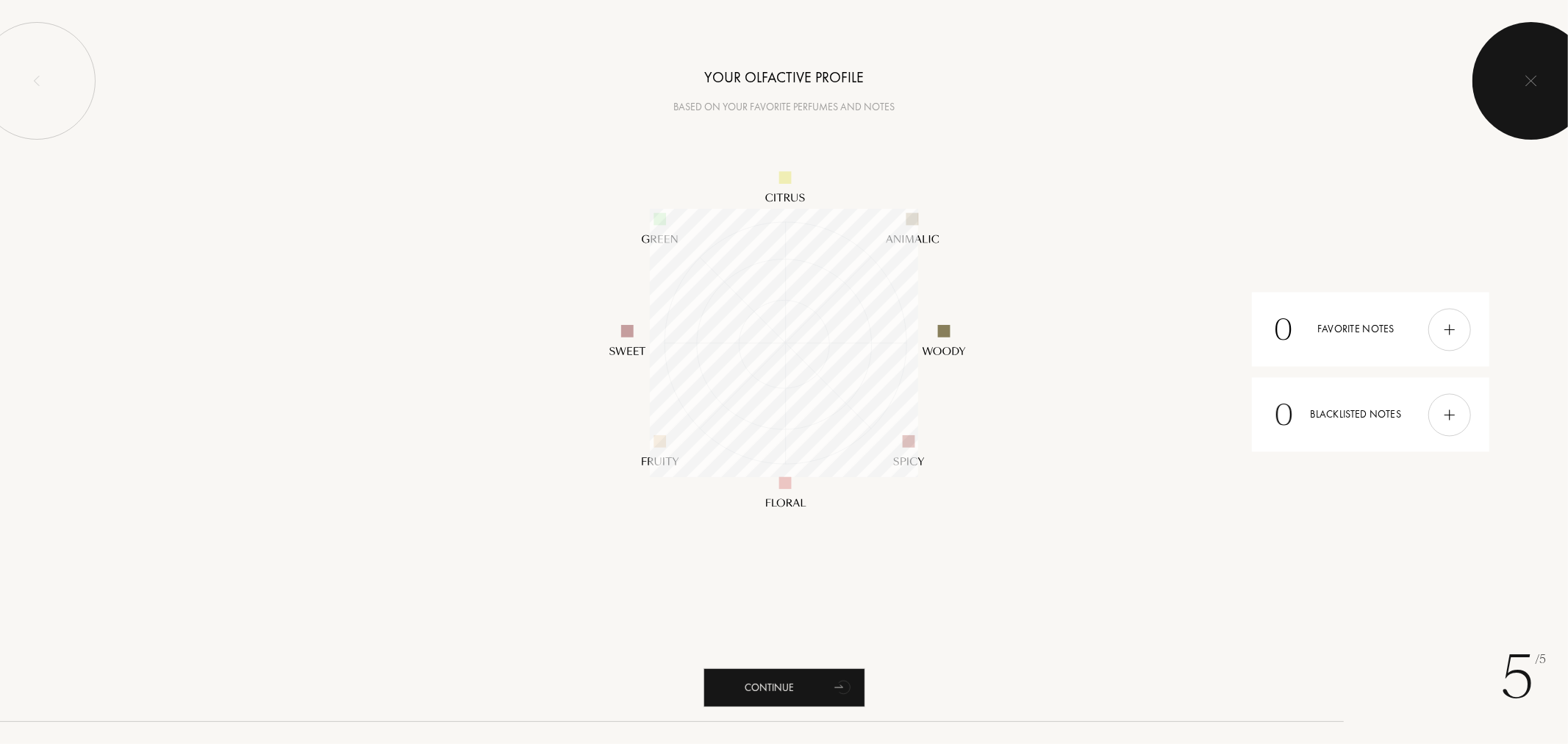
scroll to position [268, 268]
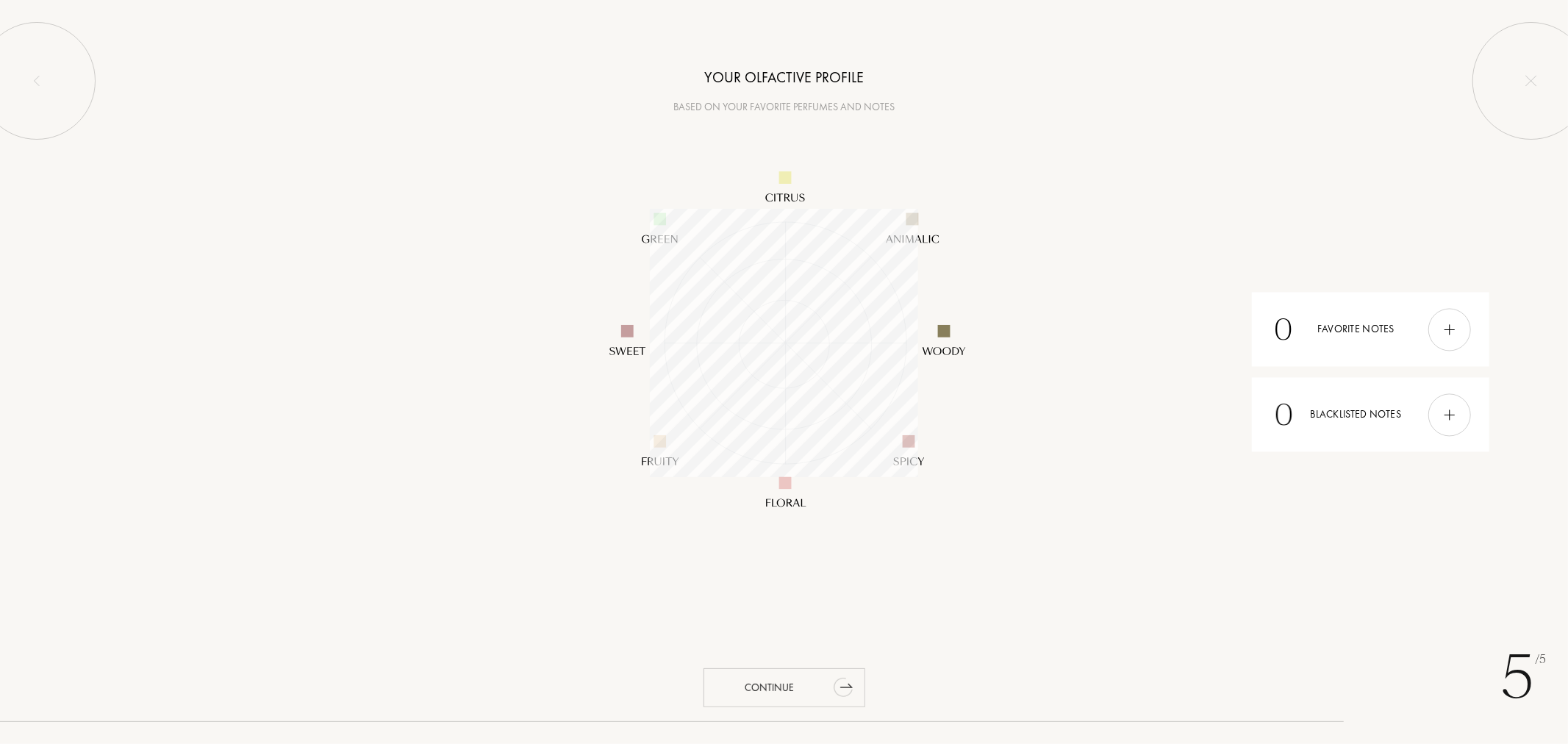
click at [808, 692] on div "Continue" at bounding box center [784, 688] width 162 height 39
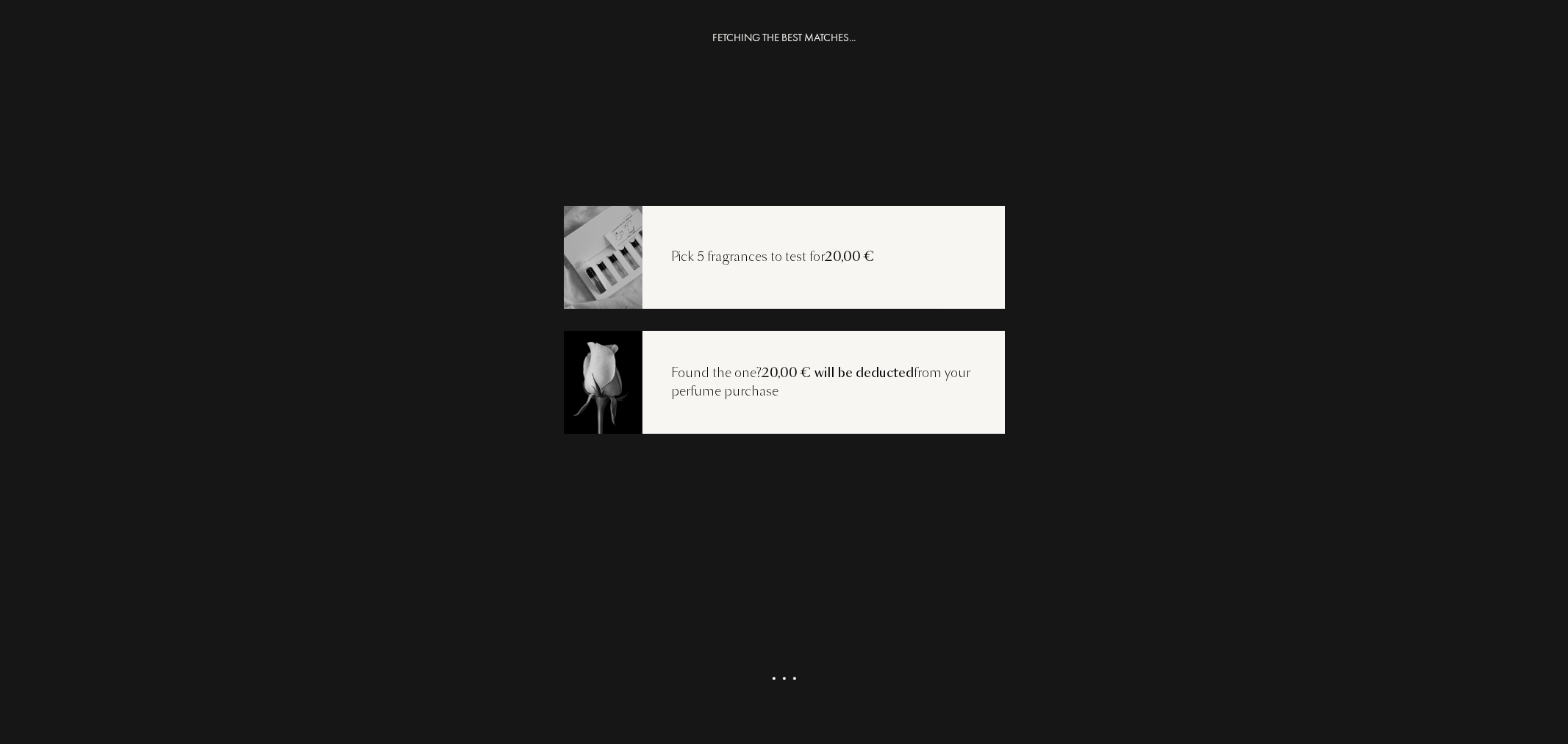
click at [747, 262] on div "Pick 5 fragrances to test for 20,00 €" at bounding box center [774, 258] width 263 height 19
click at [846, 405] on div "Found the one? 20,00 € will be deducted from your perfume purchase" at bounding box center [784, 382] width 441 height 103
drag, startPoint x: 952, startPoint y: 251, endPoint x: 899, endPoint y: 513, distance: 267.3
click at [952, 252] on div "Pick 5 fragrances to test for 20,00 €" at bounding box center [784, 258] width 441 height 103
click at [804, 693] on div "Get my selection" at bounding box center [784, 699] width 162 height 39
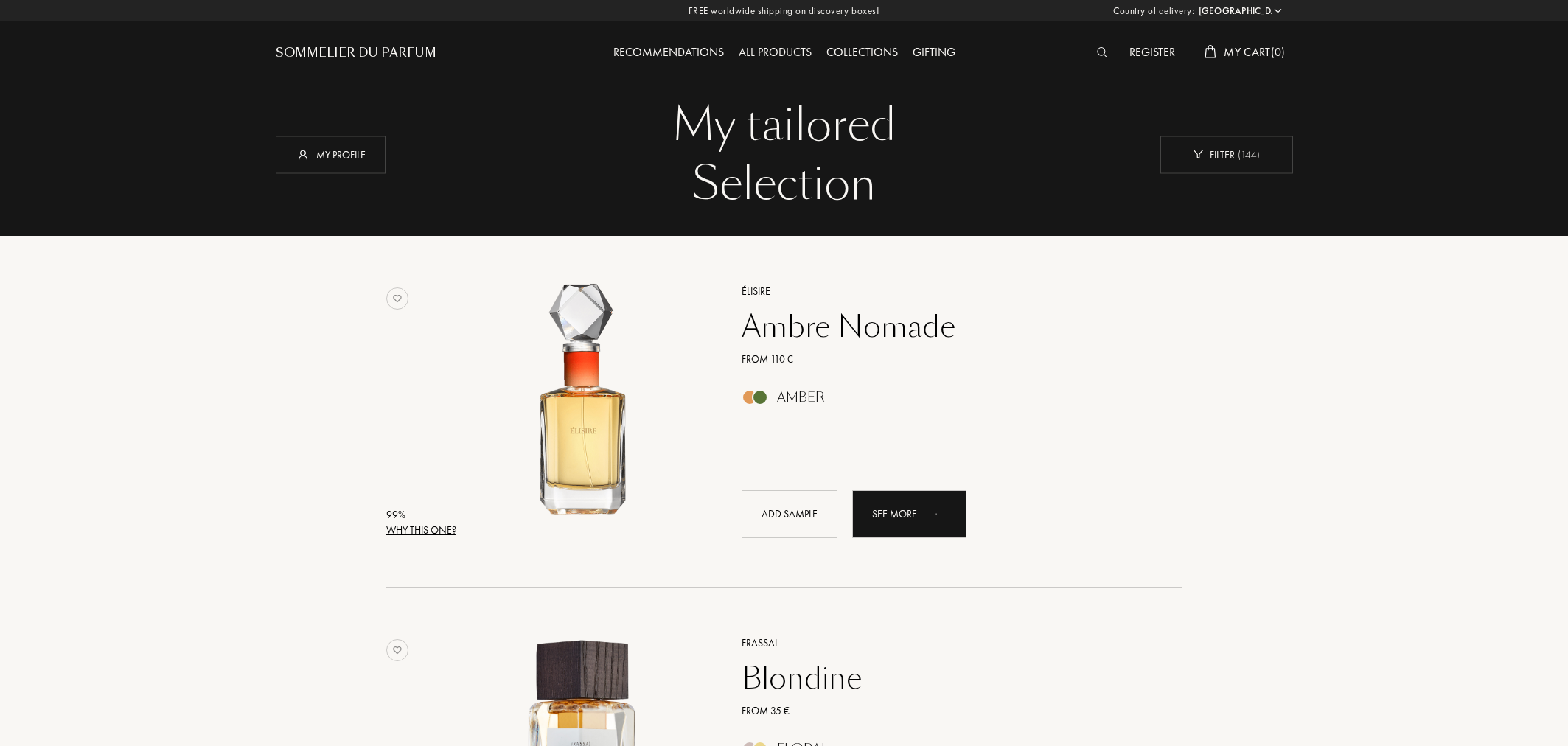
select select "ES"
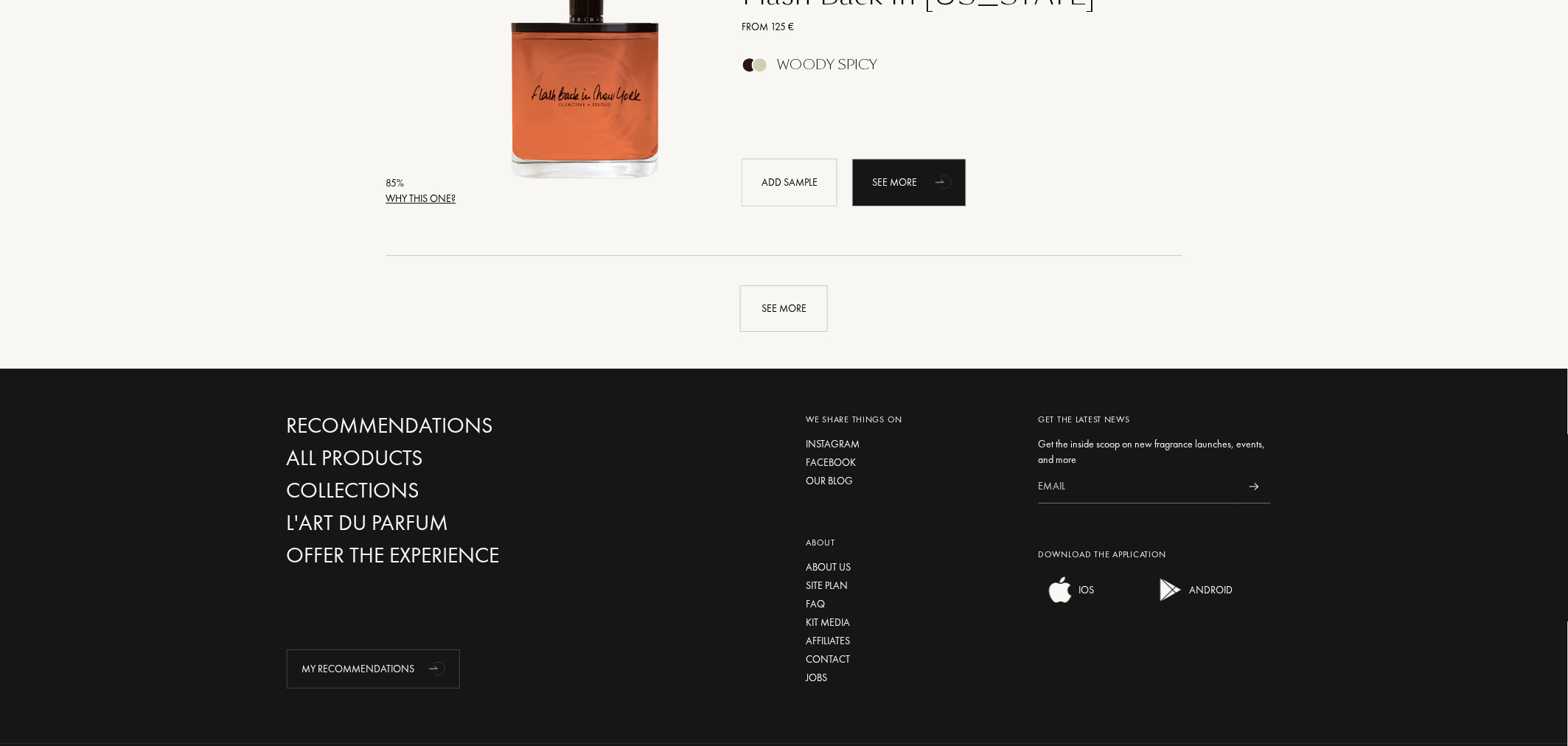
scroll to position [3576, 0]
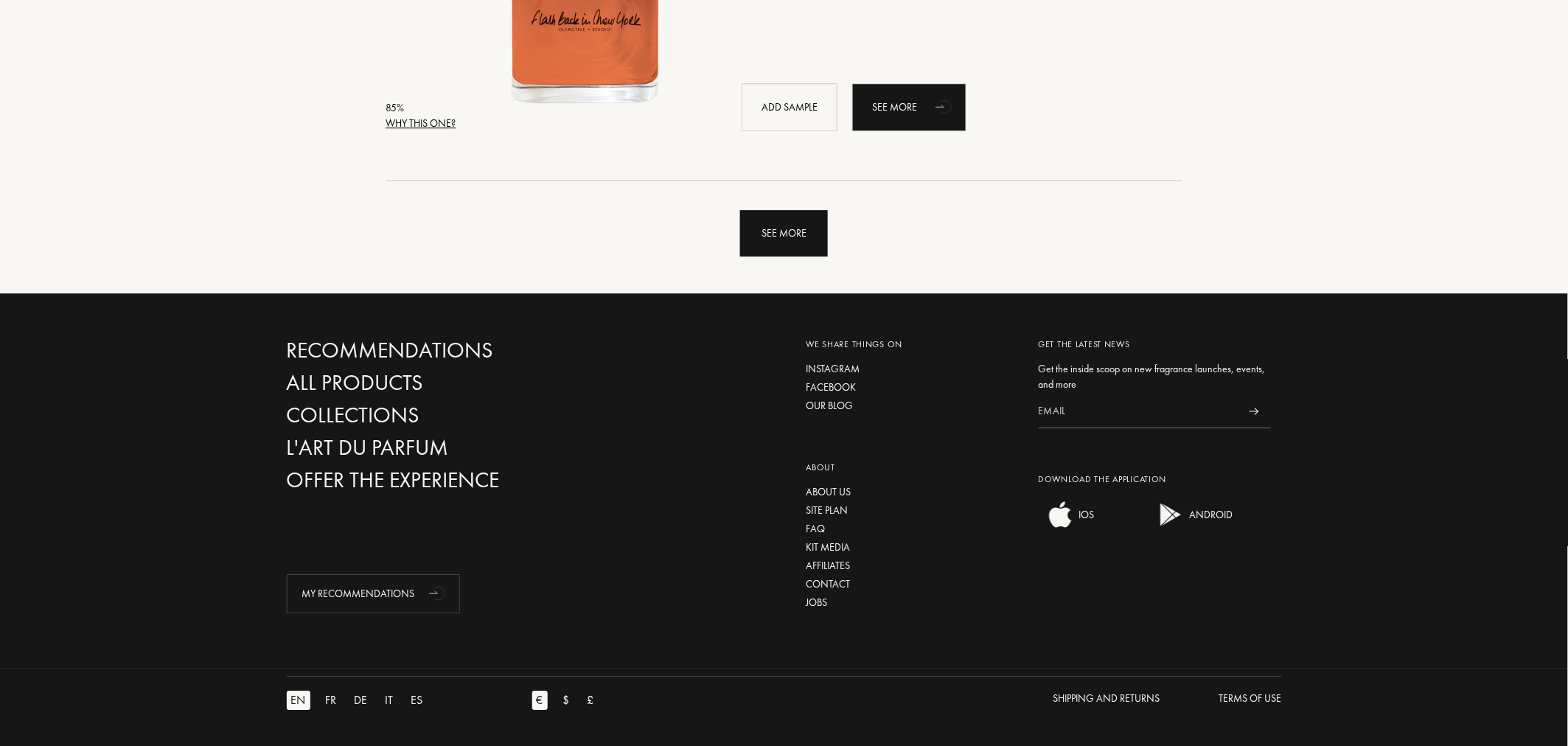
click at [800, 239] on div "See more" at bounding box center [784, 233] width 88 height 46
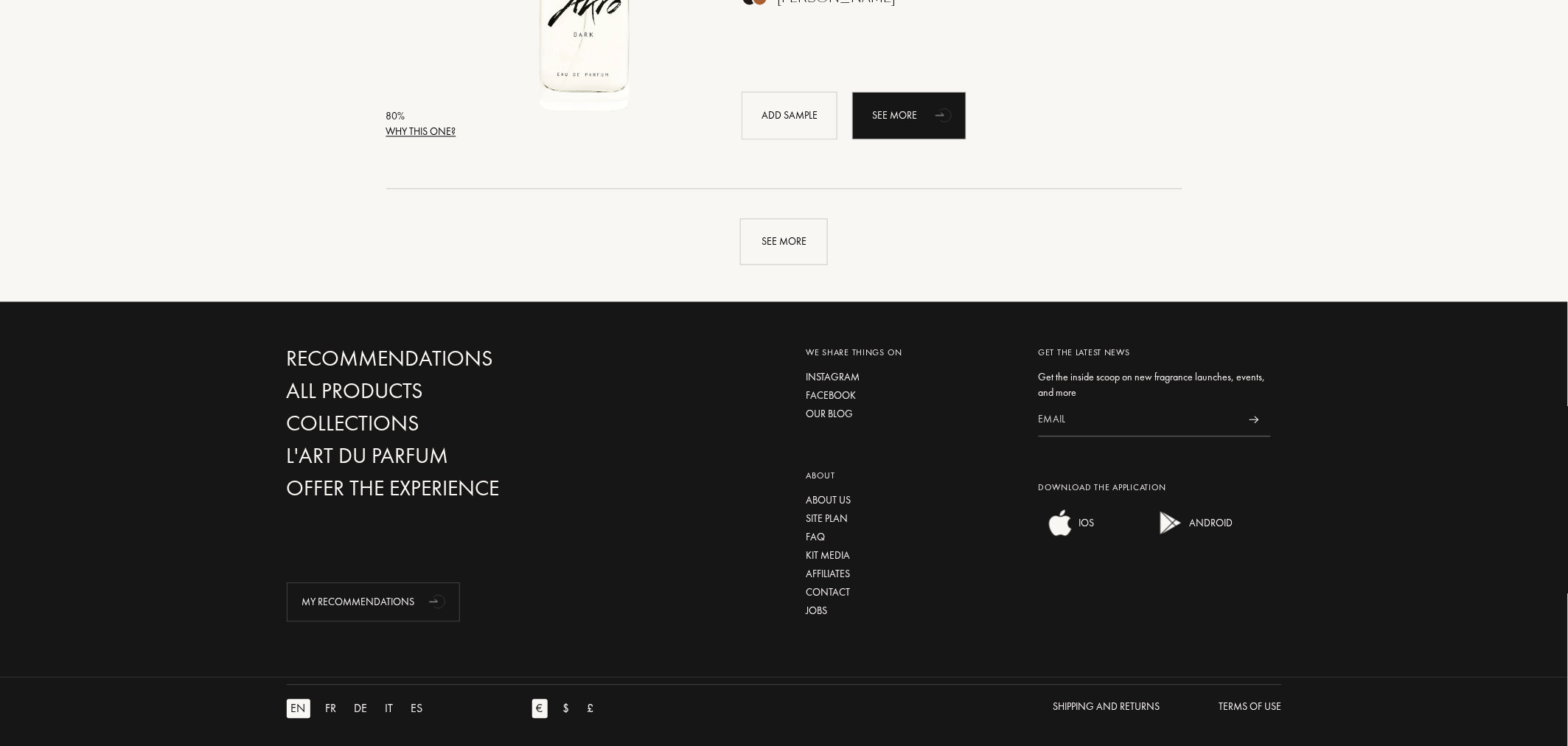
scroll to position [7097, 0]
